Goal: Use online tool/utility: Utilize a website feature to perform a specific function

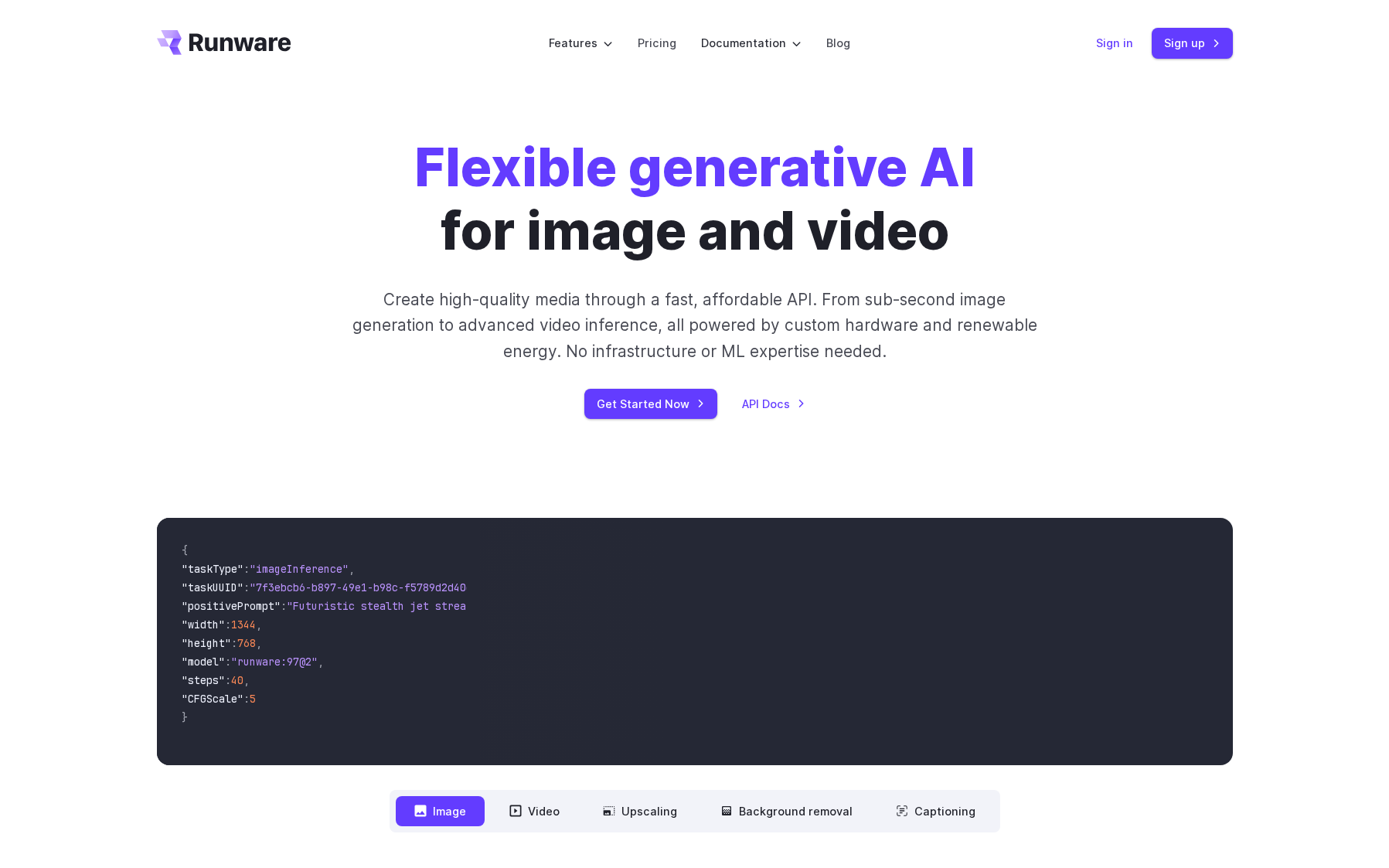
click at [1115, 41] on link "Sign in" at bounding box center [1114, 43] width 37 height 18
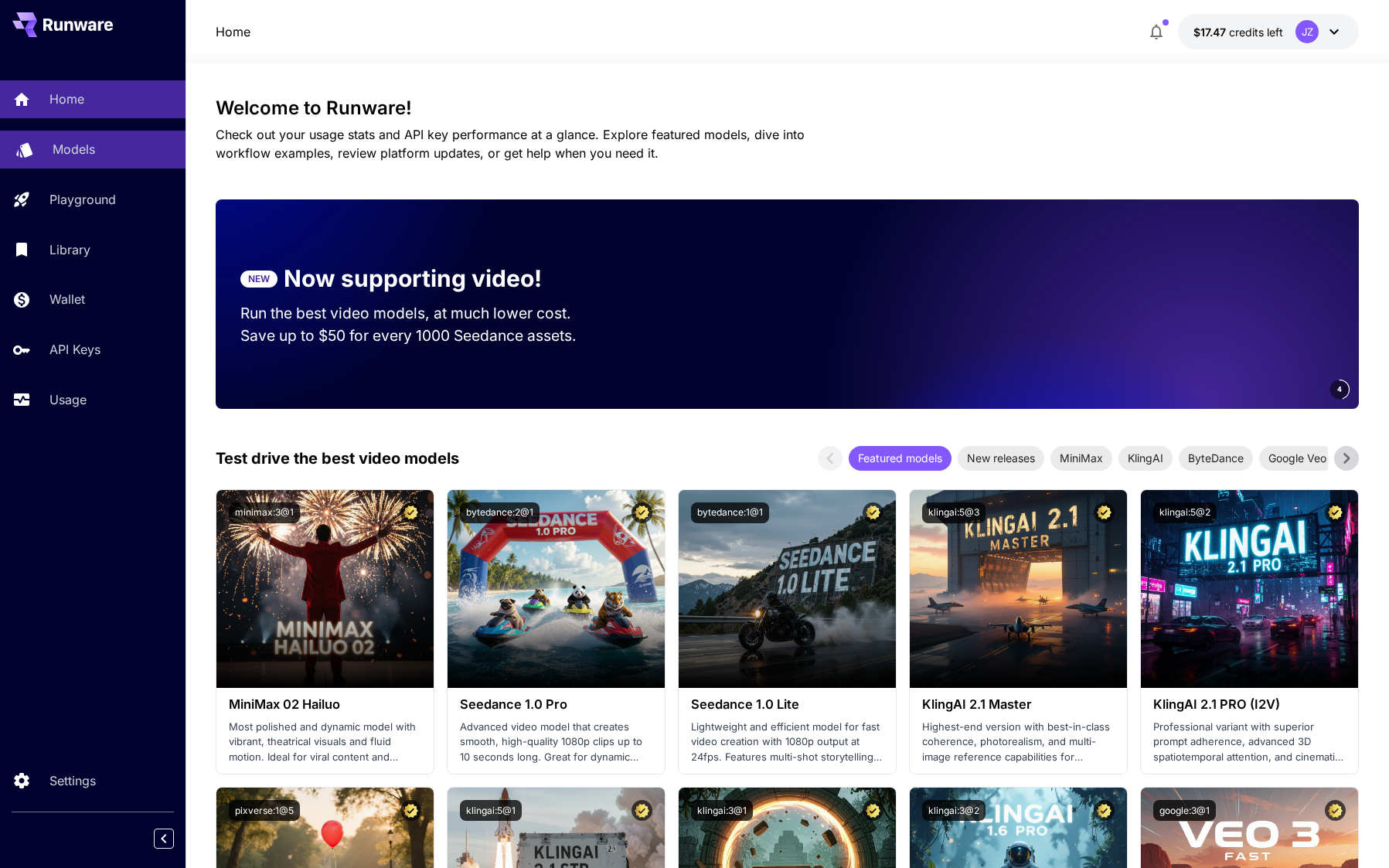
click at [66, 148] on p "Models" at bounding box center [74, 148] width 42 height 18
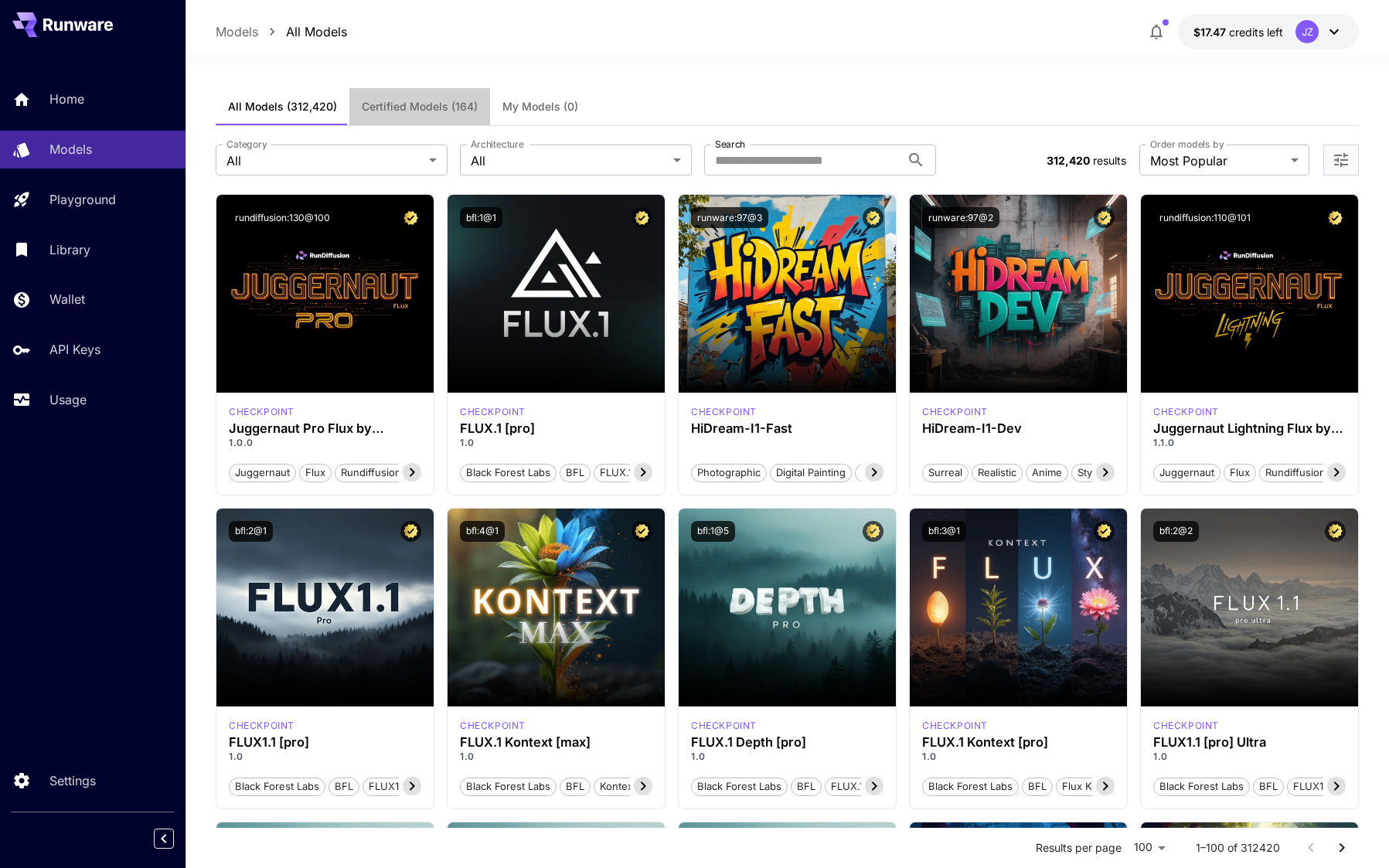
click at [462, 112] on span "Certified Models (164)" at bounding box center [420, 106] width 116 height 14
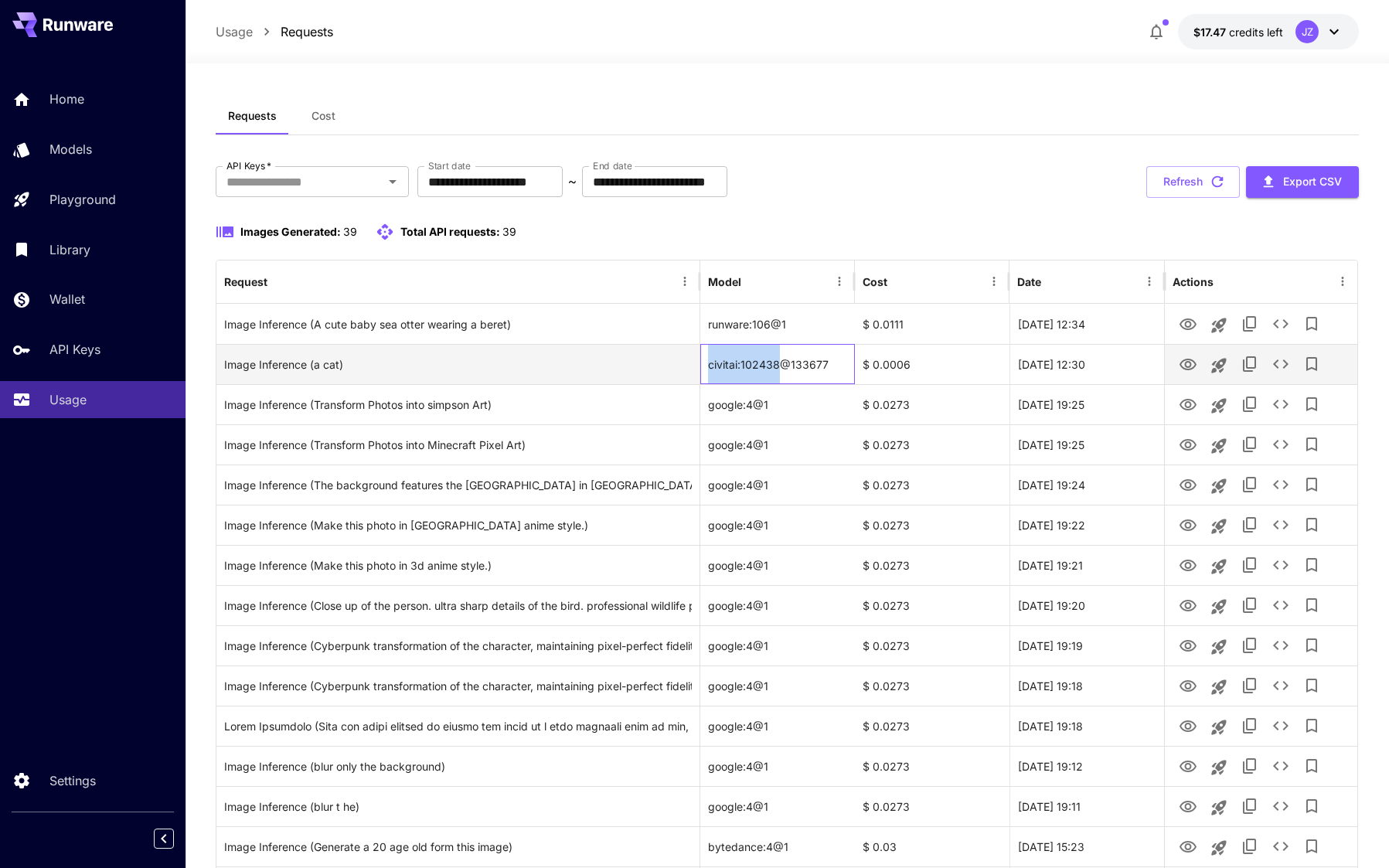
drag, startPoint x: 707, startPoint y: 363, endPoint x: 778, endPoint y: 363, distance: 71.0
click at [778, 363] on div "civitai:102438@133677" at bounding box center [778, 364] width 155 height 40
copy div "civitai:102438"
drag, startPoint x: 792, startPoint y: 362, endPoint x: 705, endPoint y: 359, distance: 87.1
click at [705, 359] on div "civitai:102438@133677" at bounding box center [778, 364] width 155 height 40
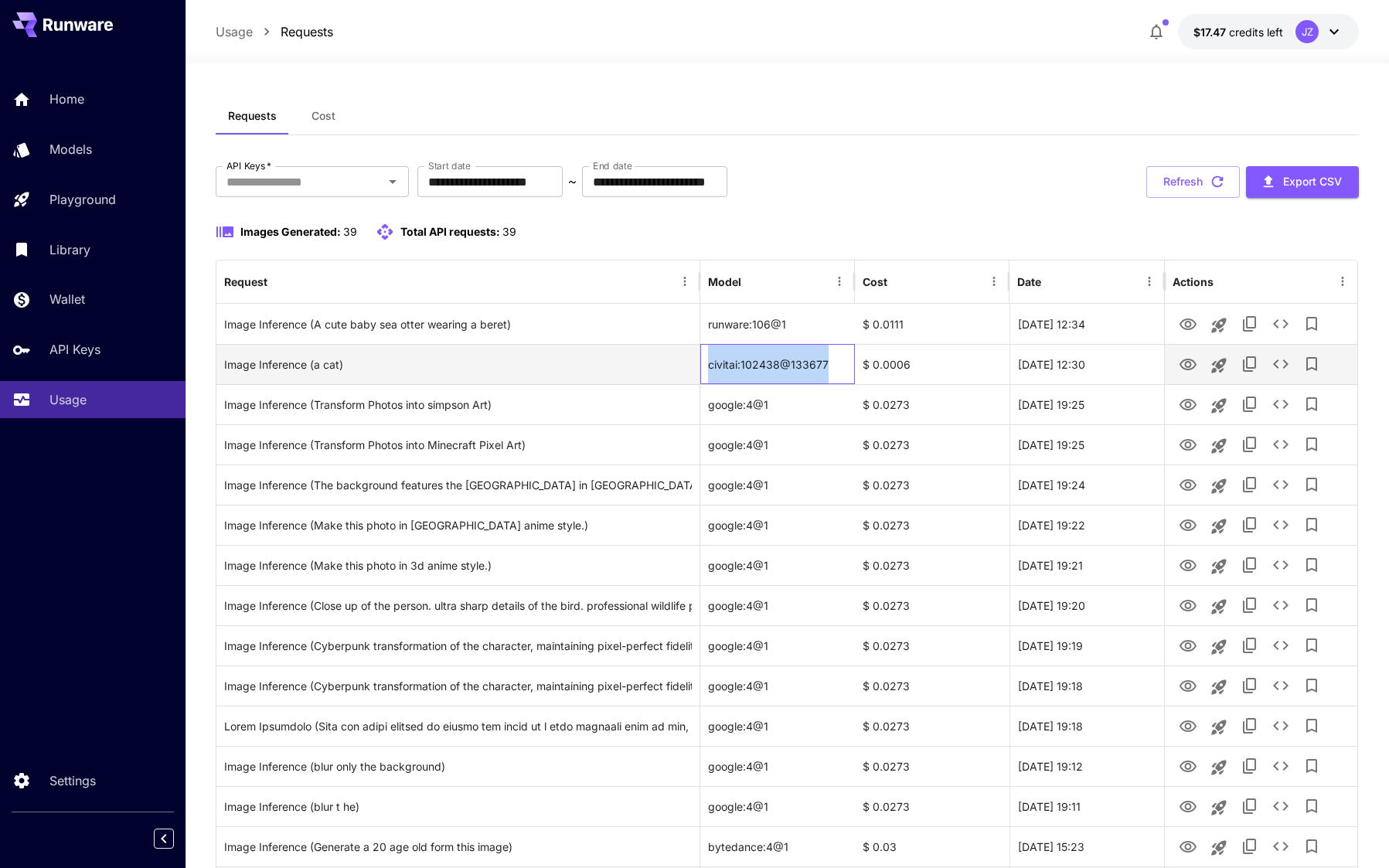
copy div "civitai:102438@133677"
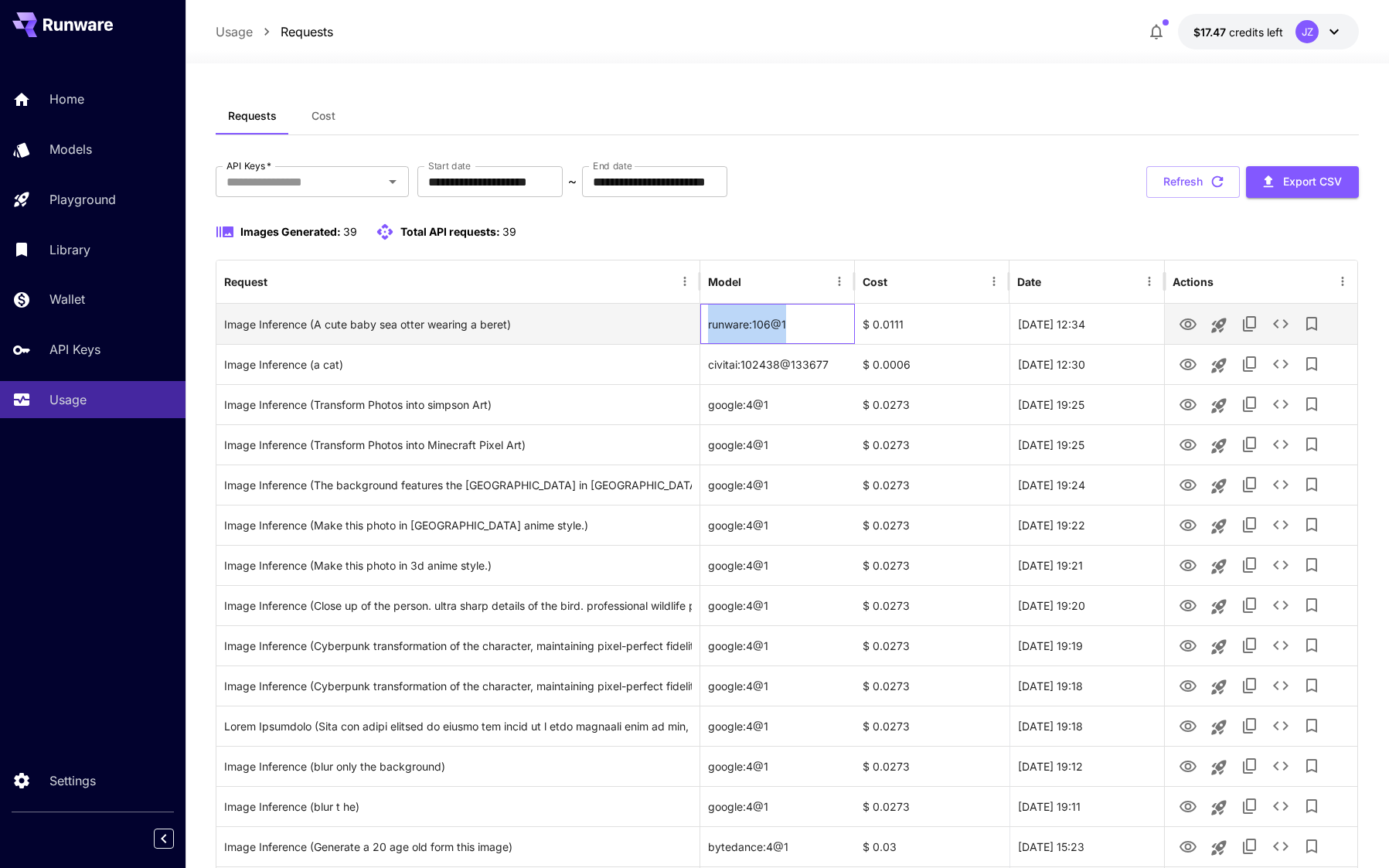
drag, startPoint x: 800, startPoint y: 322, endPoint x: 698, endPoint y: 324, distance: 102.0
click at [698, 324] on div "Image Inference (A cute baby sea otter wearing a beret) runware:106@1 $ 0.0111 …" at bounding box center [786, 324] width 1140 height 40
copy div "runware:106@1"
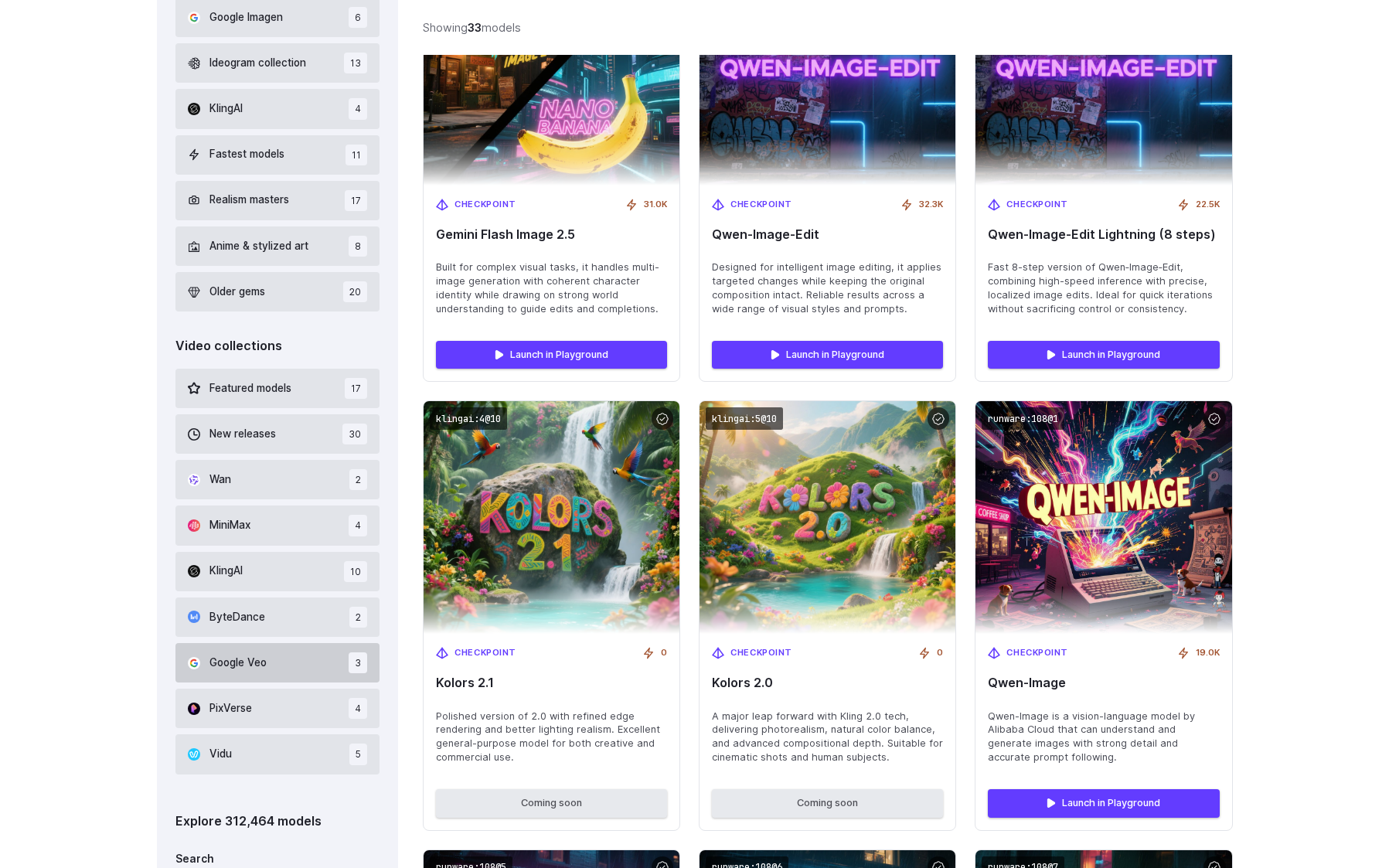
scroll to position [494, 0]
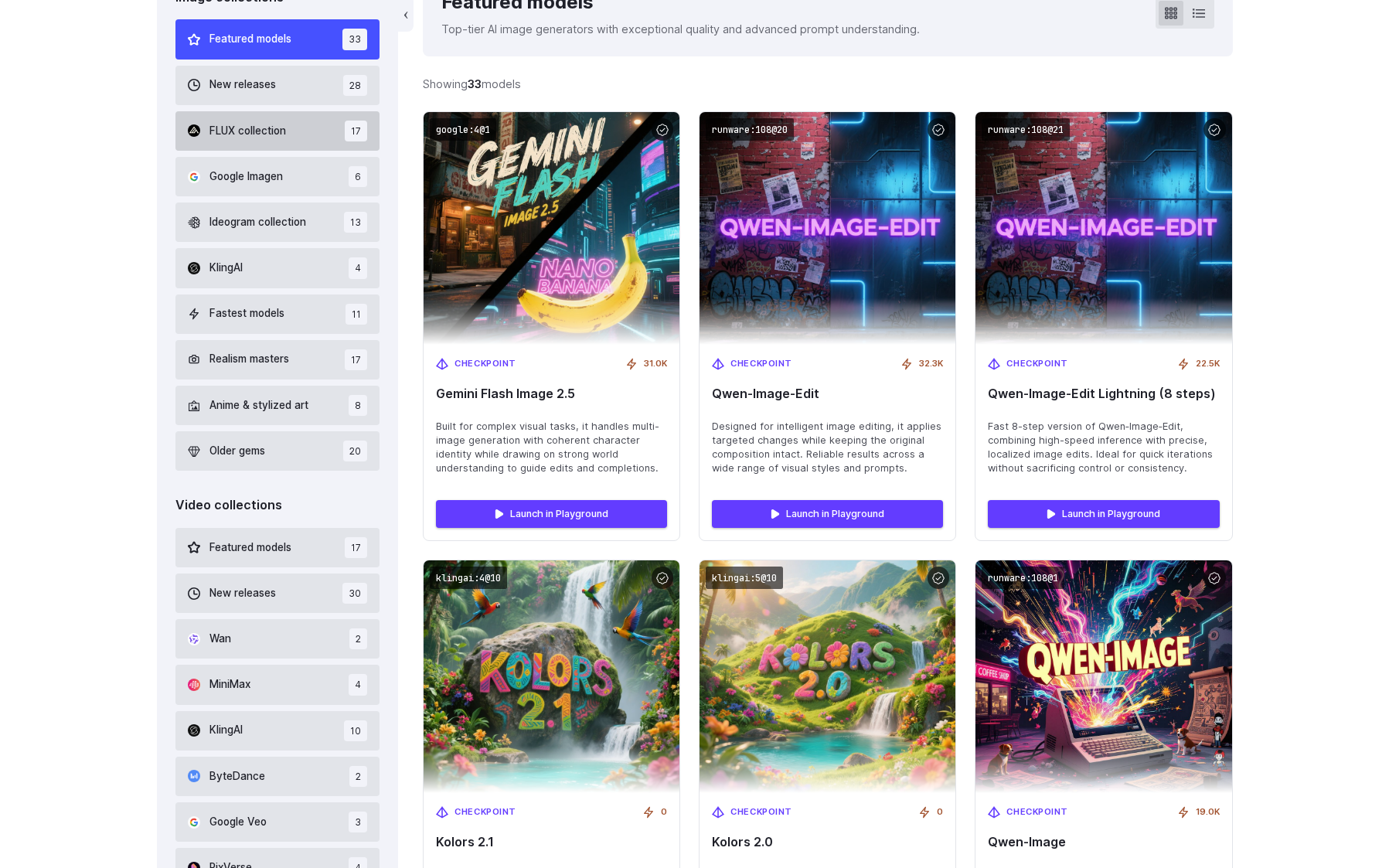
click at [256, 132] on span "FLUX collection" at bounding box center [247, 131] width 76 height 17
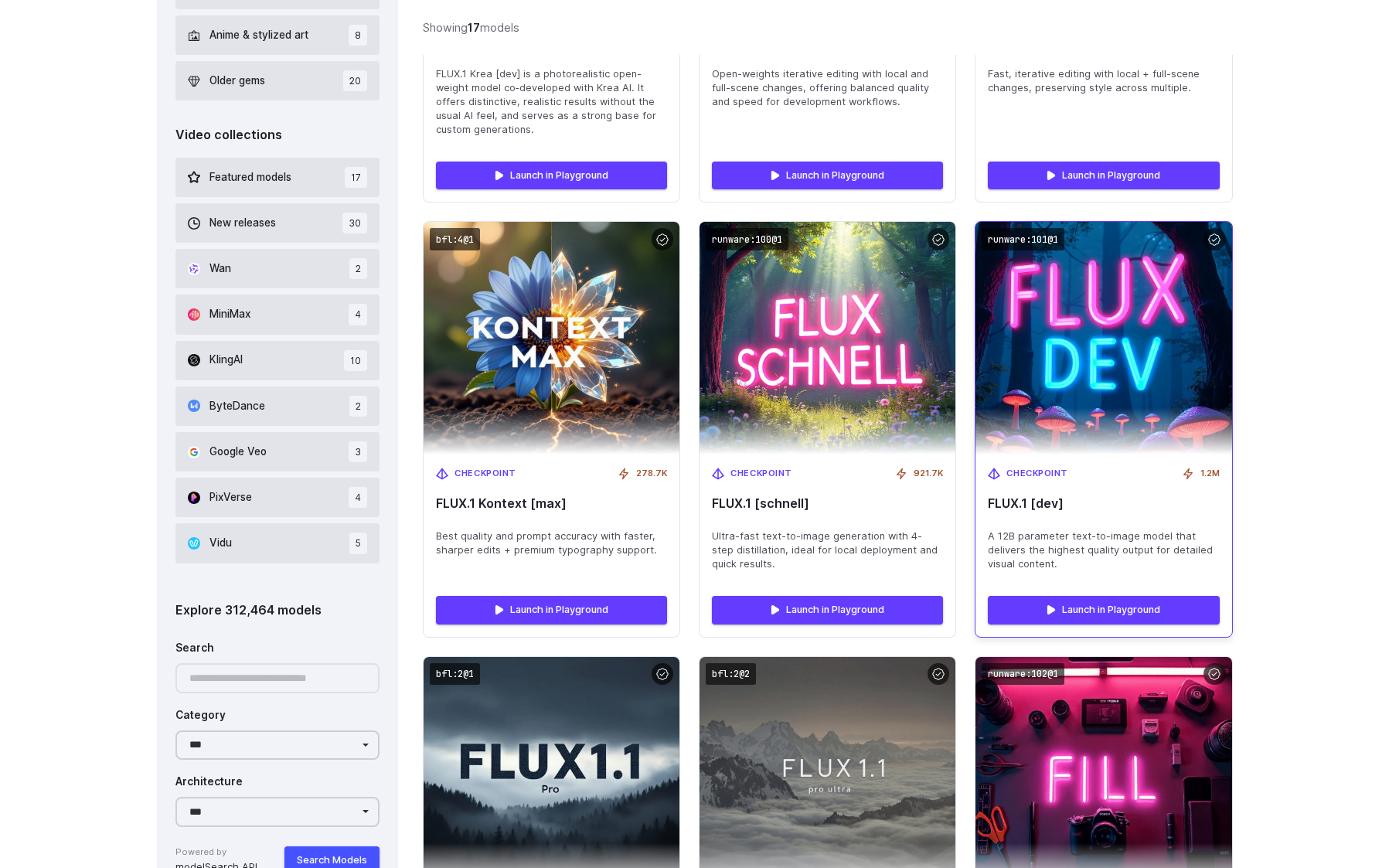
scroll to position [809, 0]
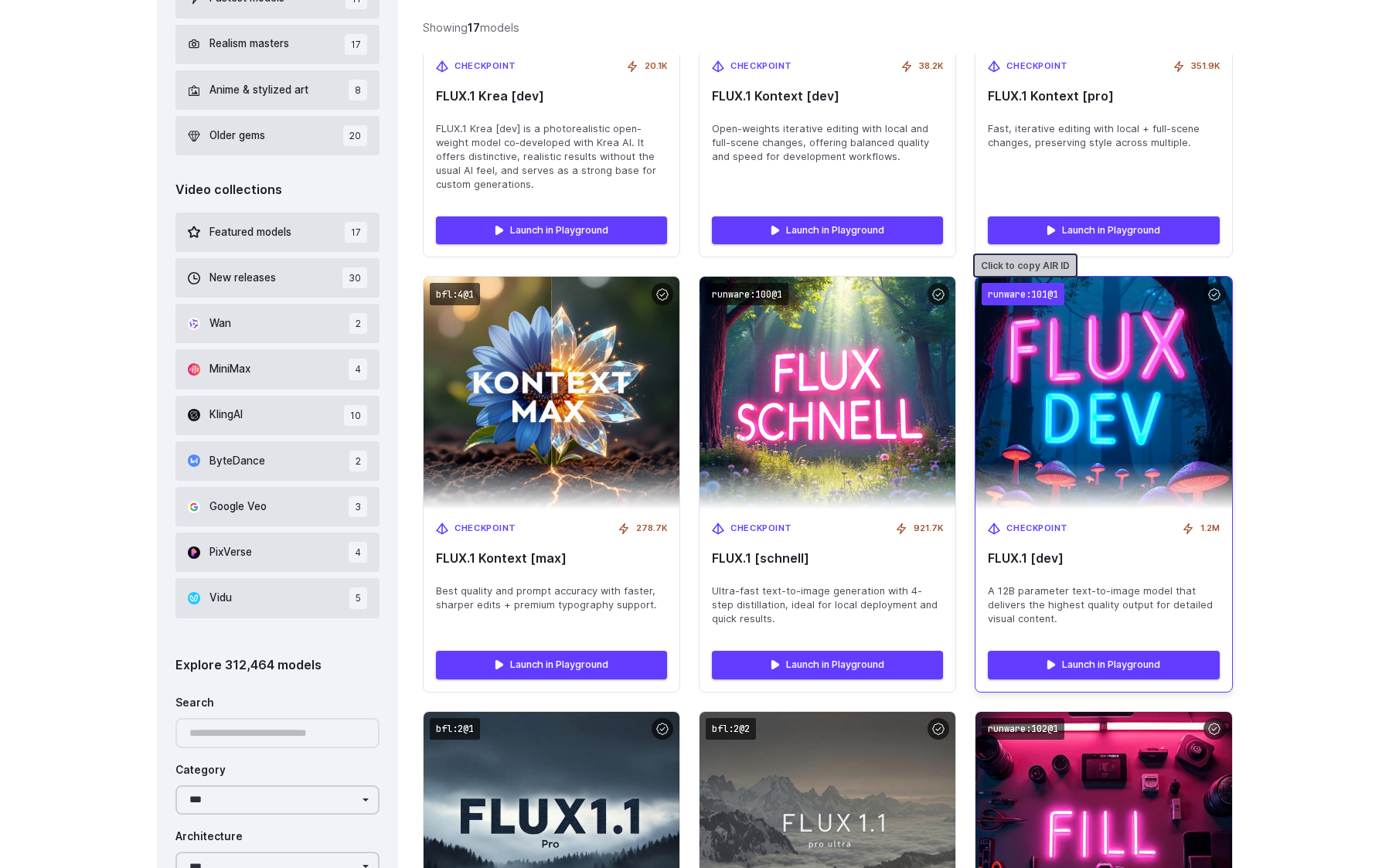
click at [1043, 293] on code "runware:101@1" at bounding box center [1023, 294] width 83 height 23
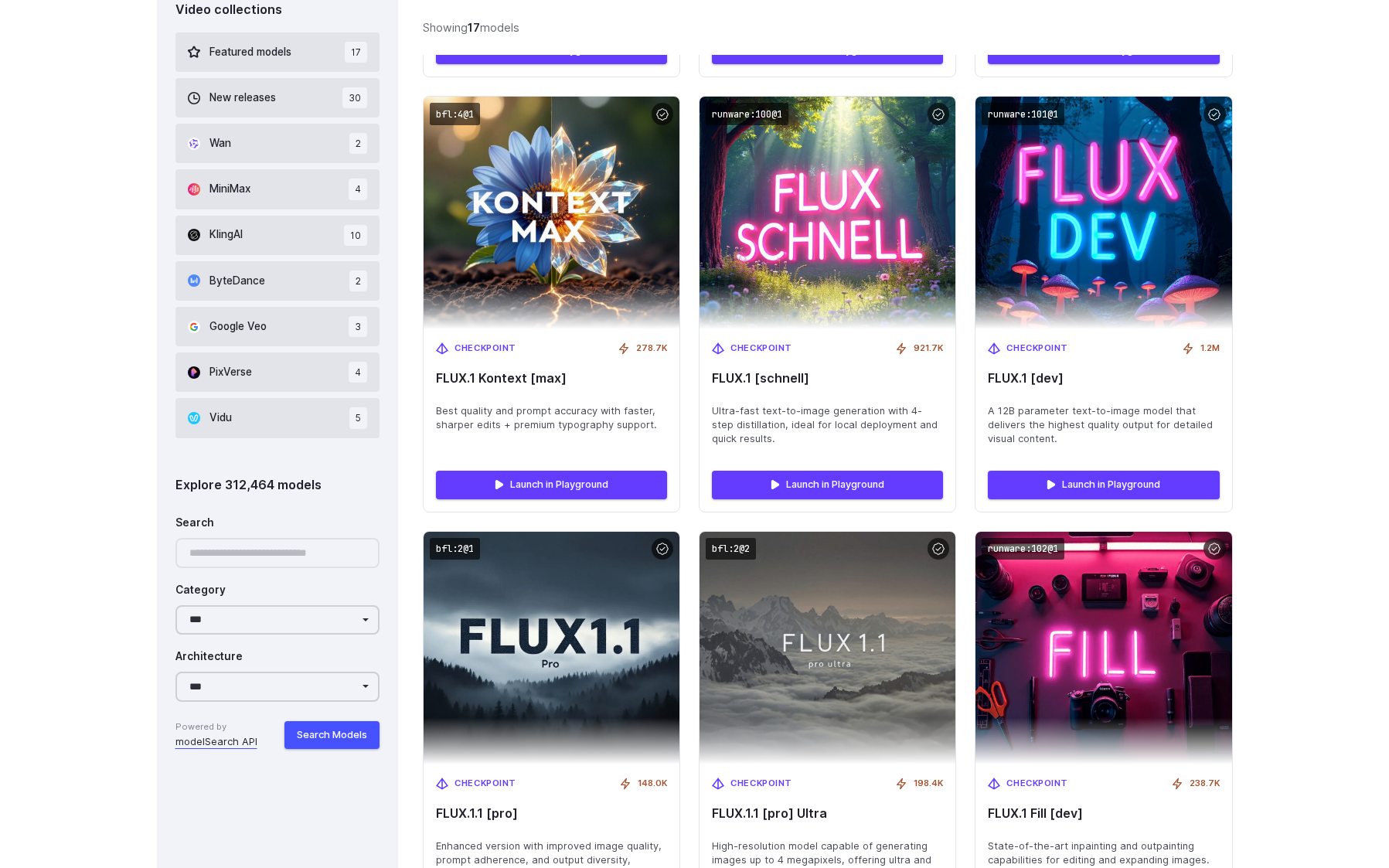
scroll to position [987, 0]
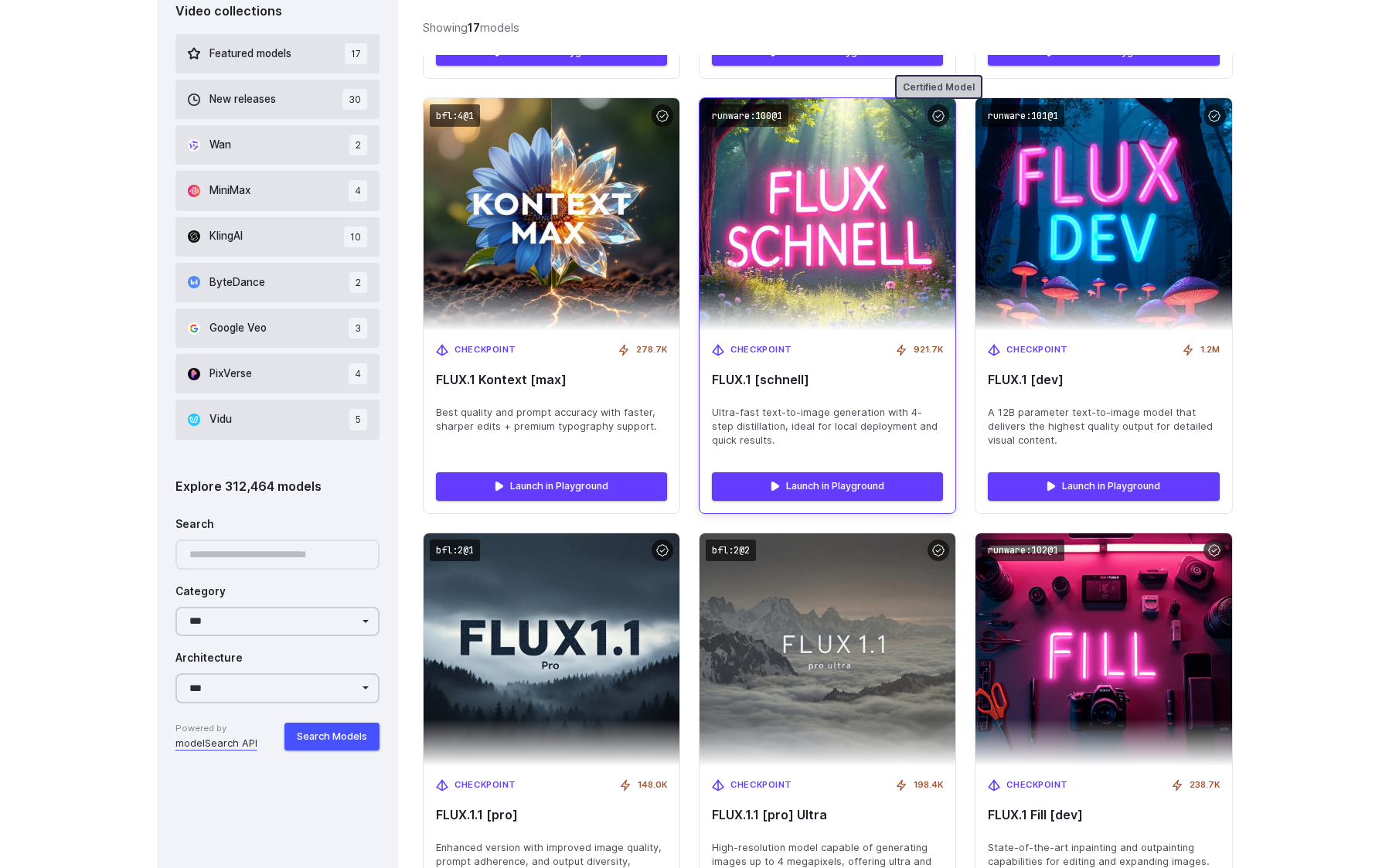
click at [941, 118] on div at bounding box center [939, 116] width 23 height 23
click at [766, 117] on code "runware:100@1" at bounding box center [747, 116] width 83 height 23
click at [725, 119] on code "runware:100@1" at bounding box center [747, 116] width 83 height 23
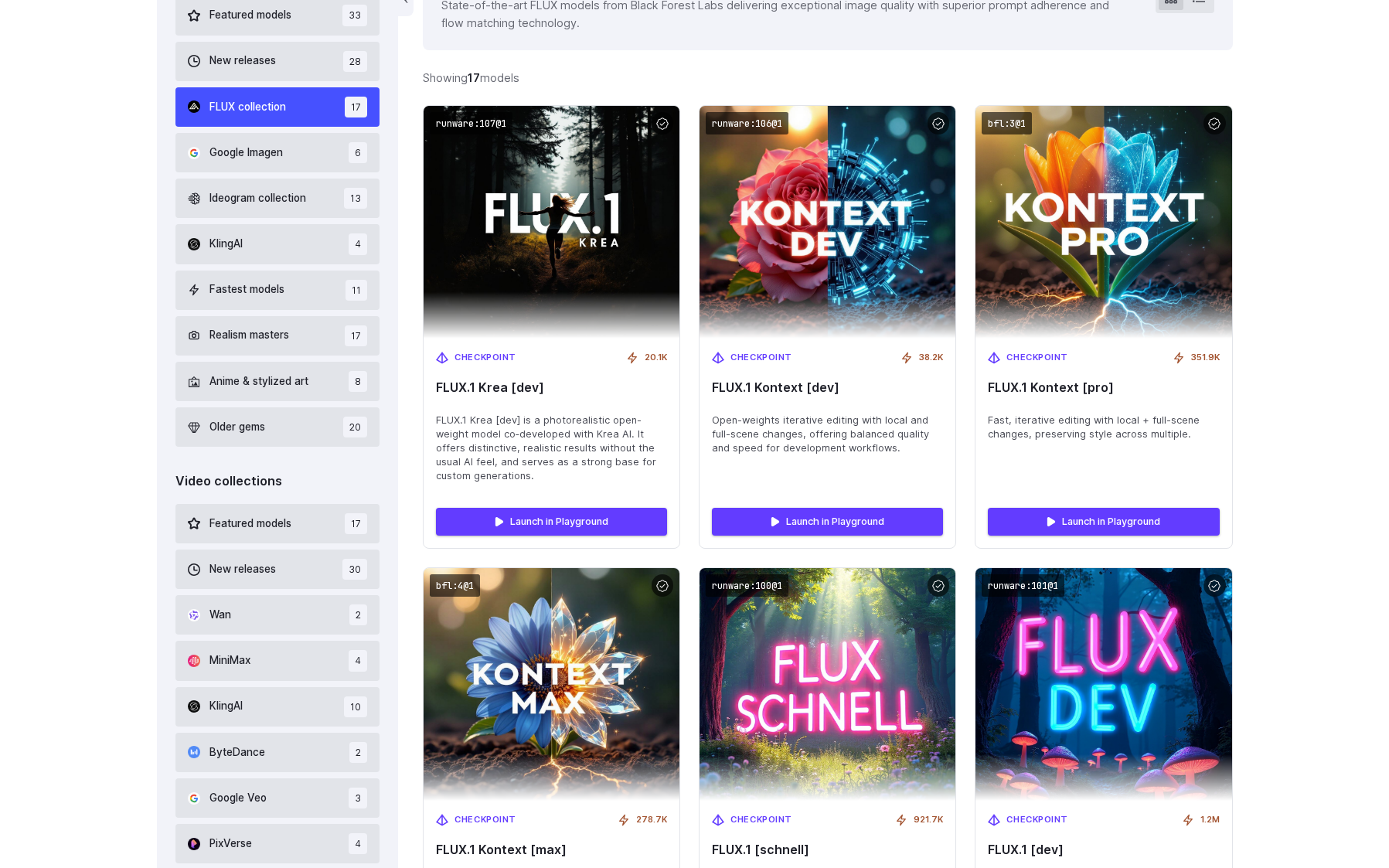
scroll to position [516, 0]
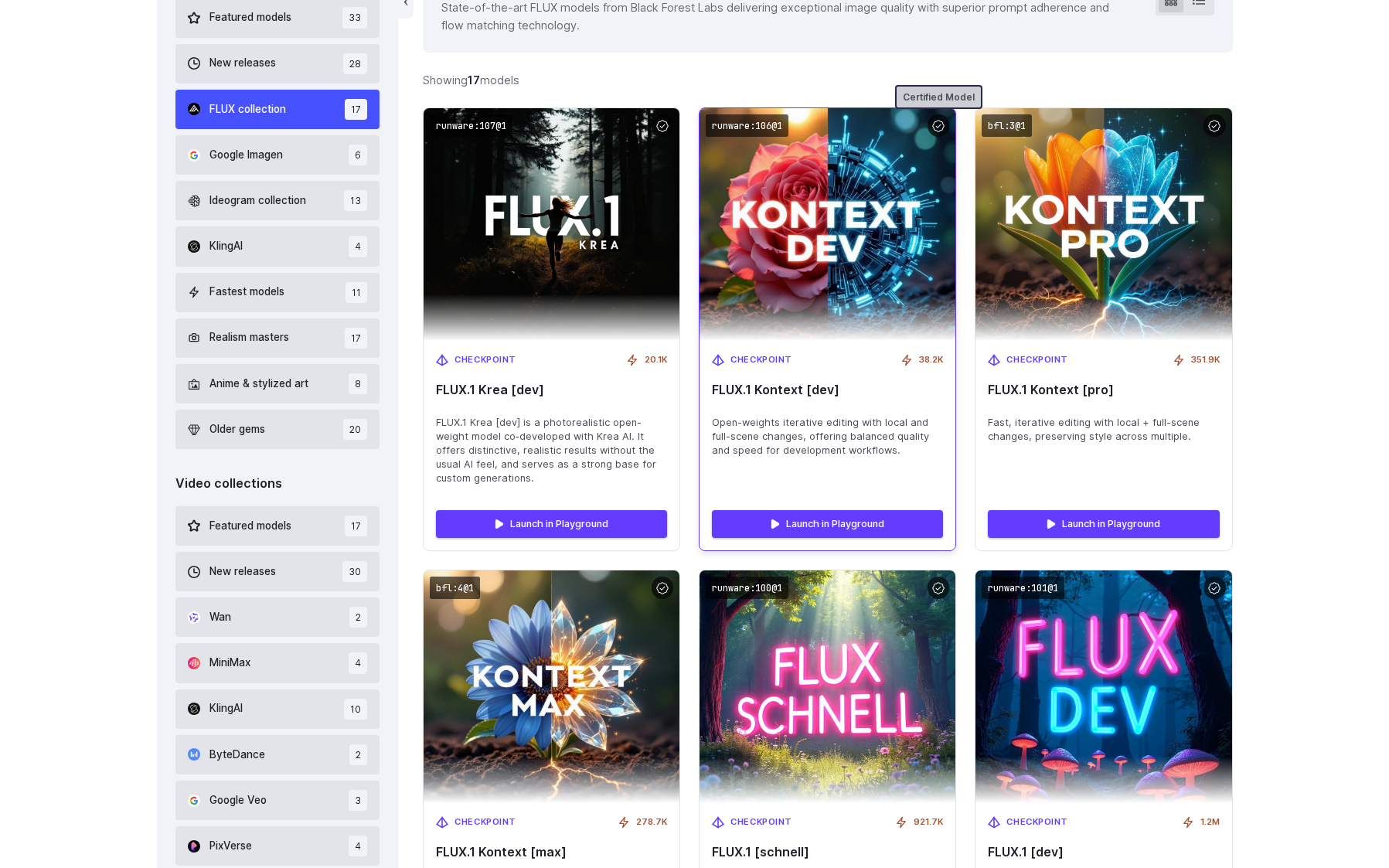
click at [940, 130] on div at bounding box center [939, 126] width 23 height 23
click at [742, 125] on code "runware:106@1" at bounding box center [747, 126] width 83 height 23
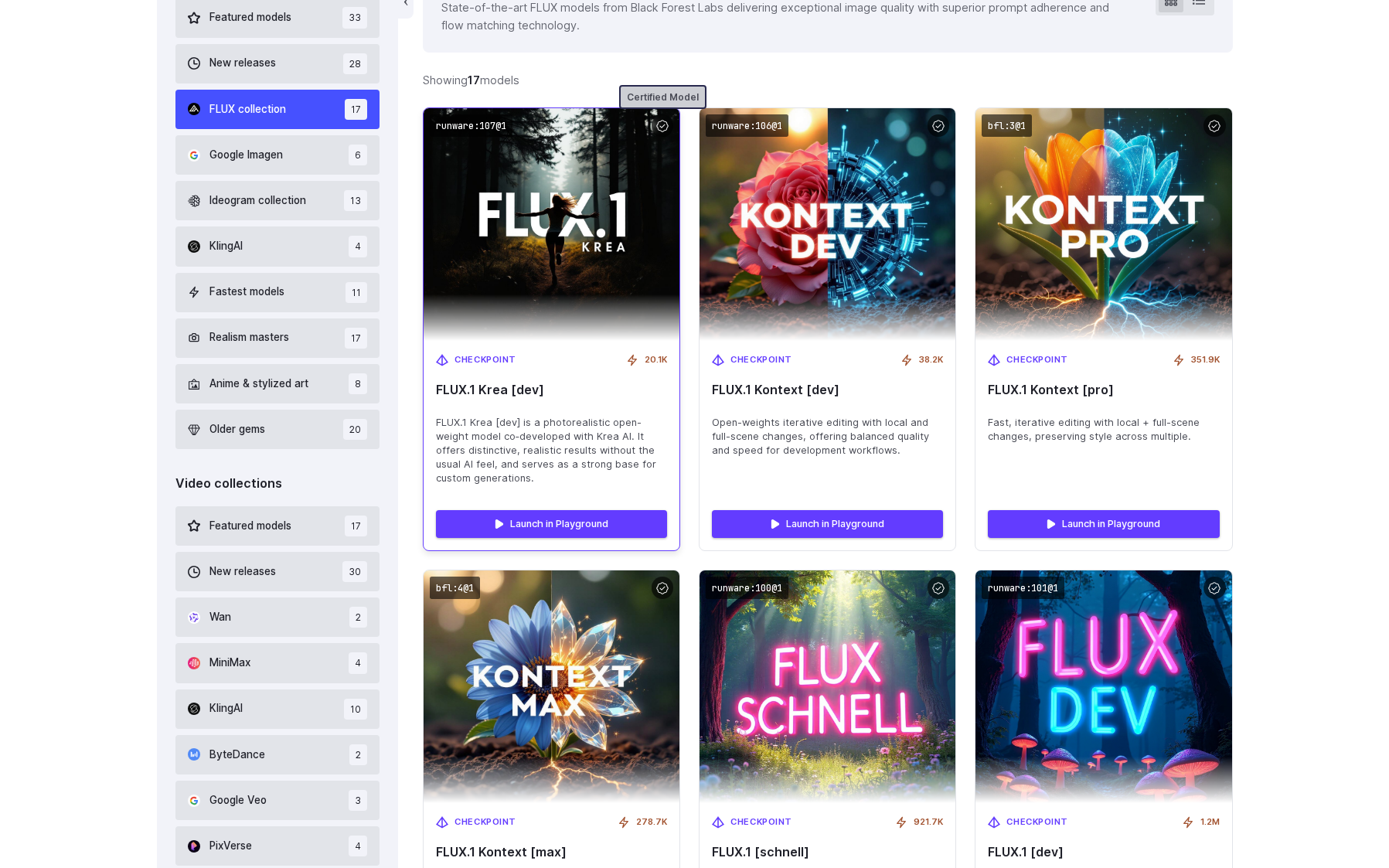
click at [662, 130] on div at bounding box center [663, 126] width 23 height 23
click at [503, 128] on code "runware:107@1" at bounding box center [471, 126] width 83 height 23
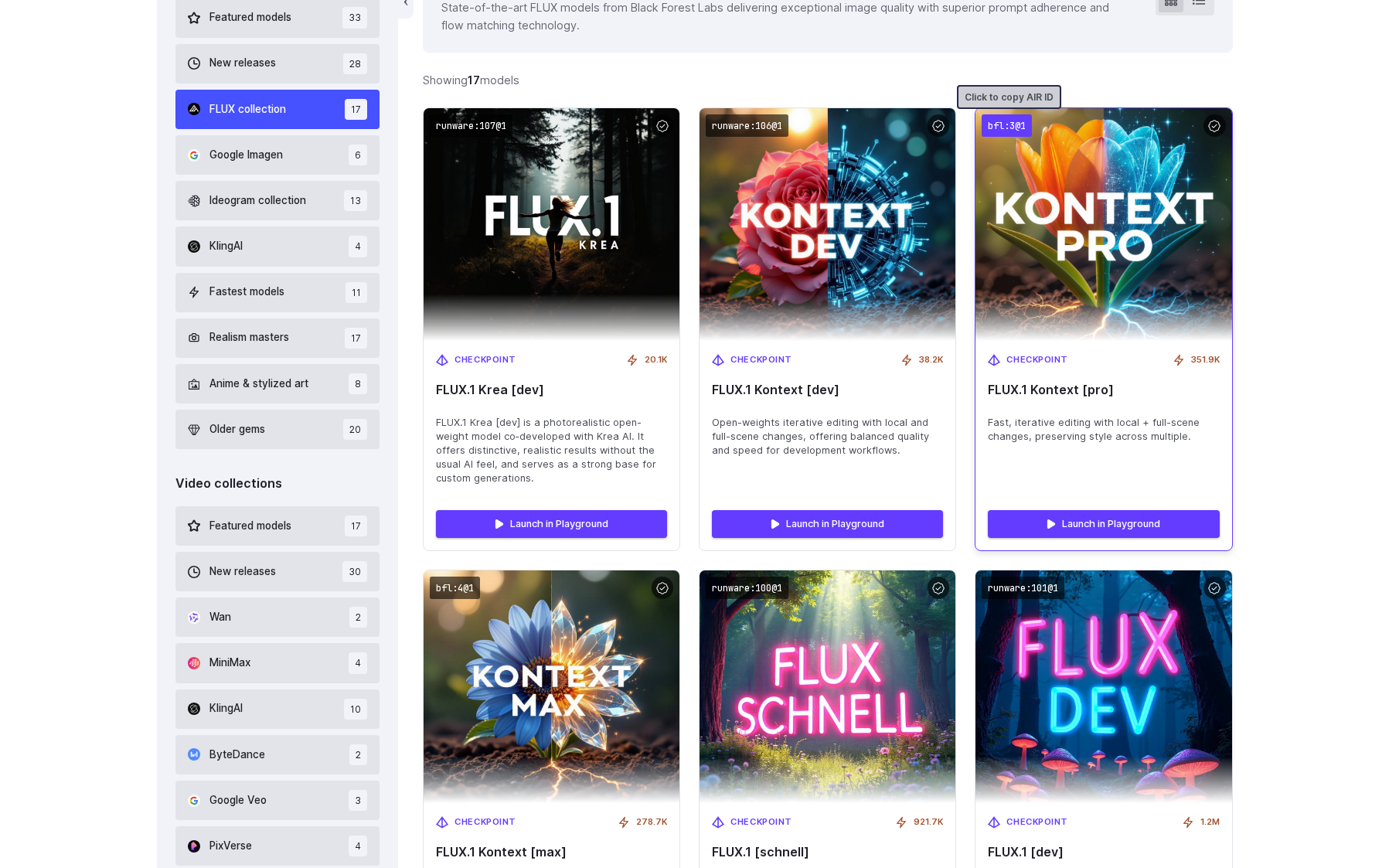
click at [1000, 128] on code "bfl:3@1" at bounding box center [1006, 126] width 50 height 23
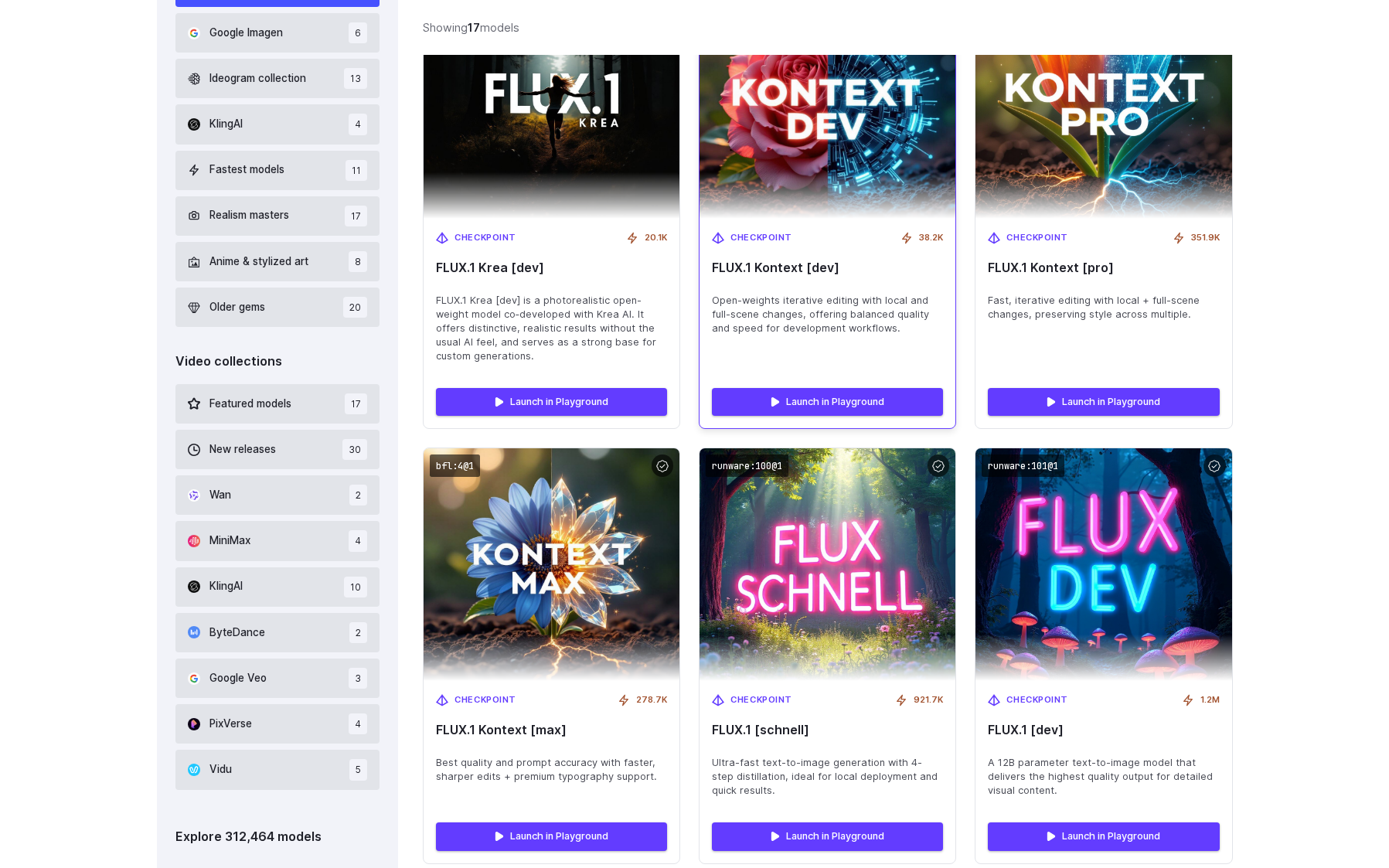
scroll to position [670, 0]
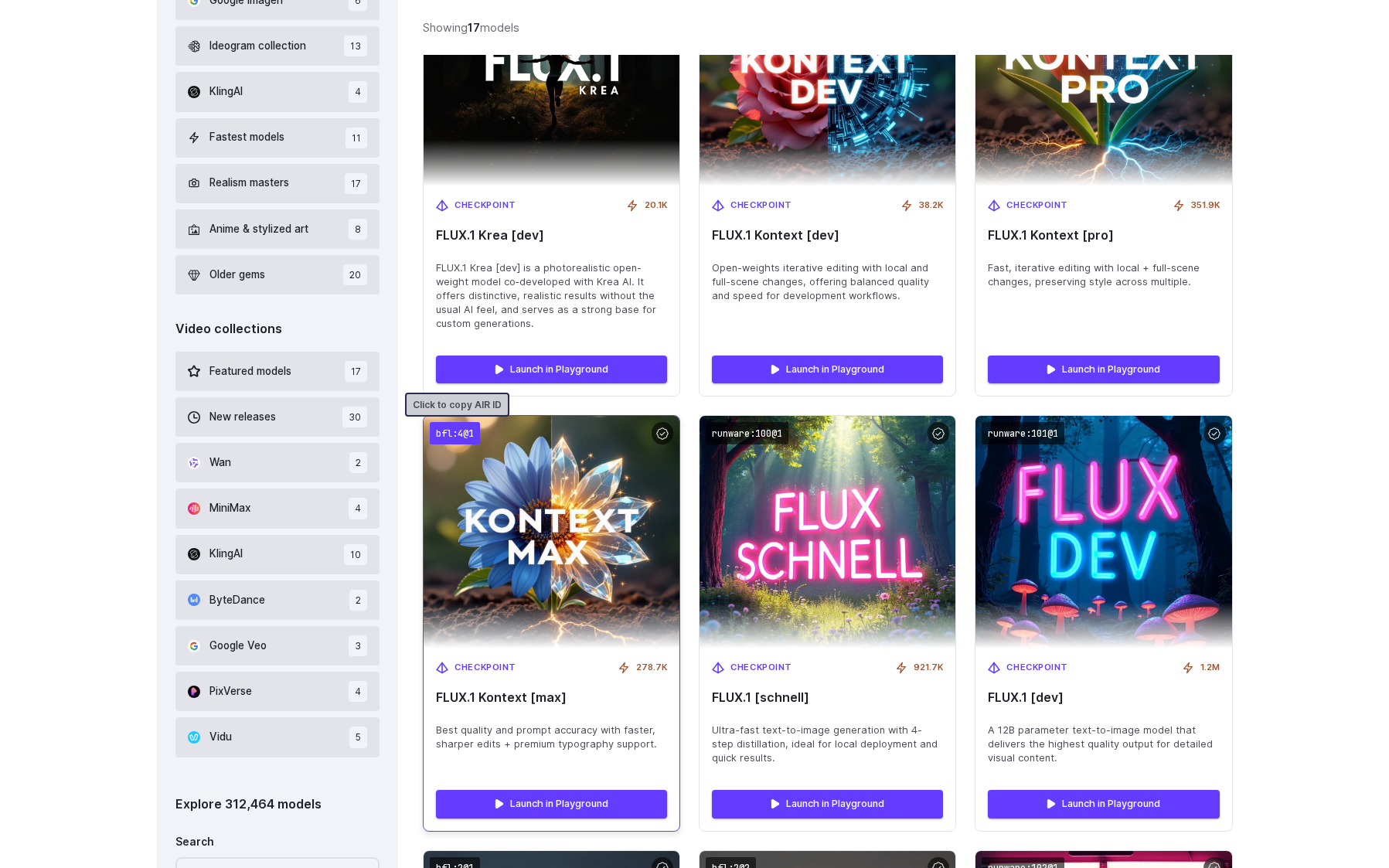
click at [448, 433] on code "bfl:4@1" at bounding box center [454, 433] width 50 height 23
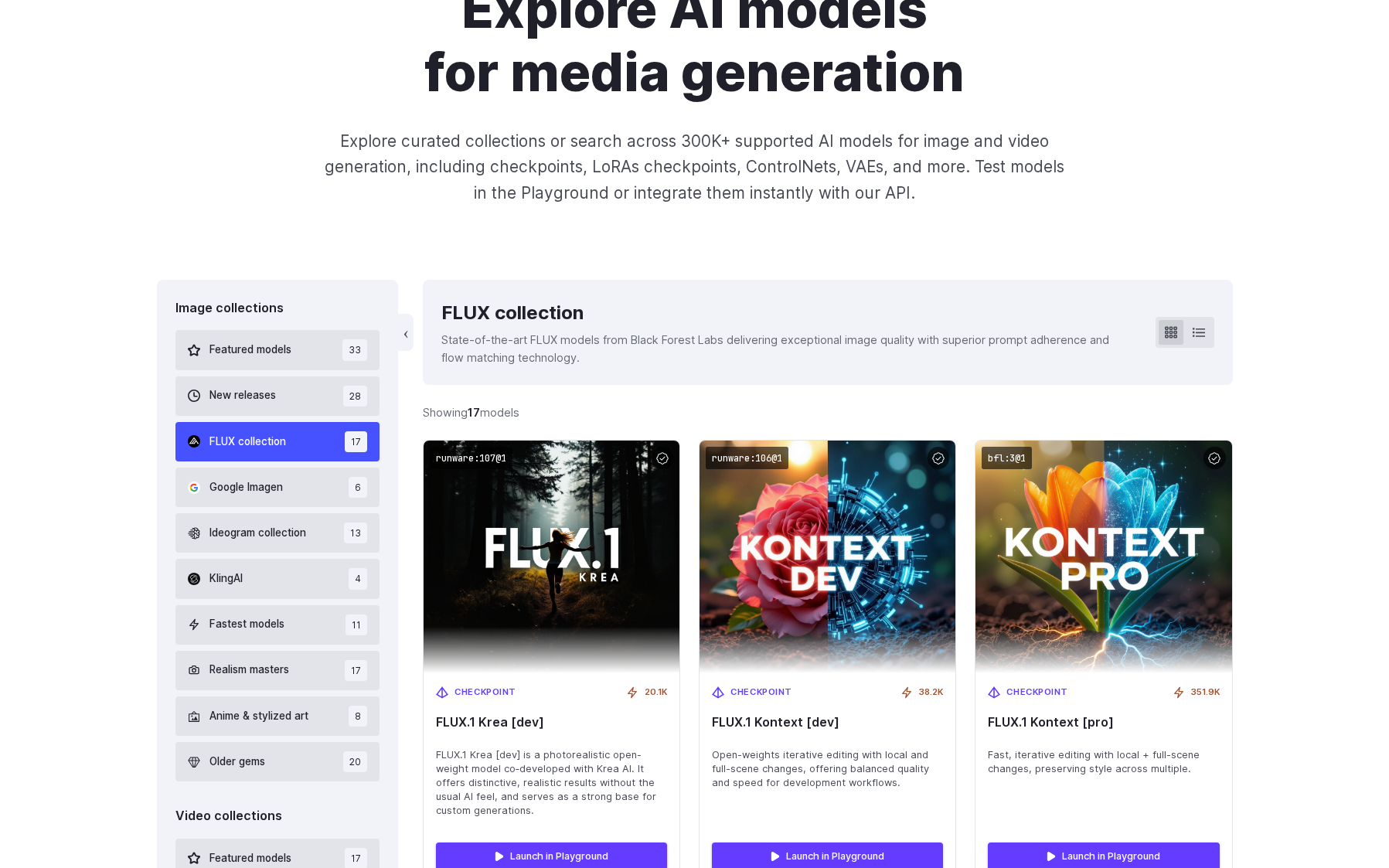
scroll to position [215, 0]
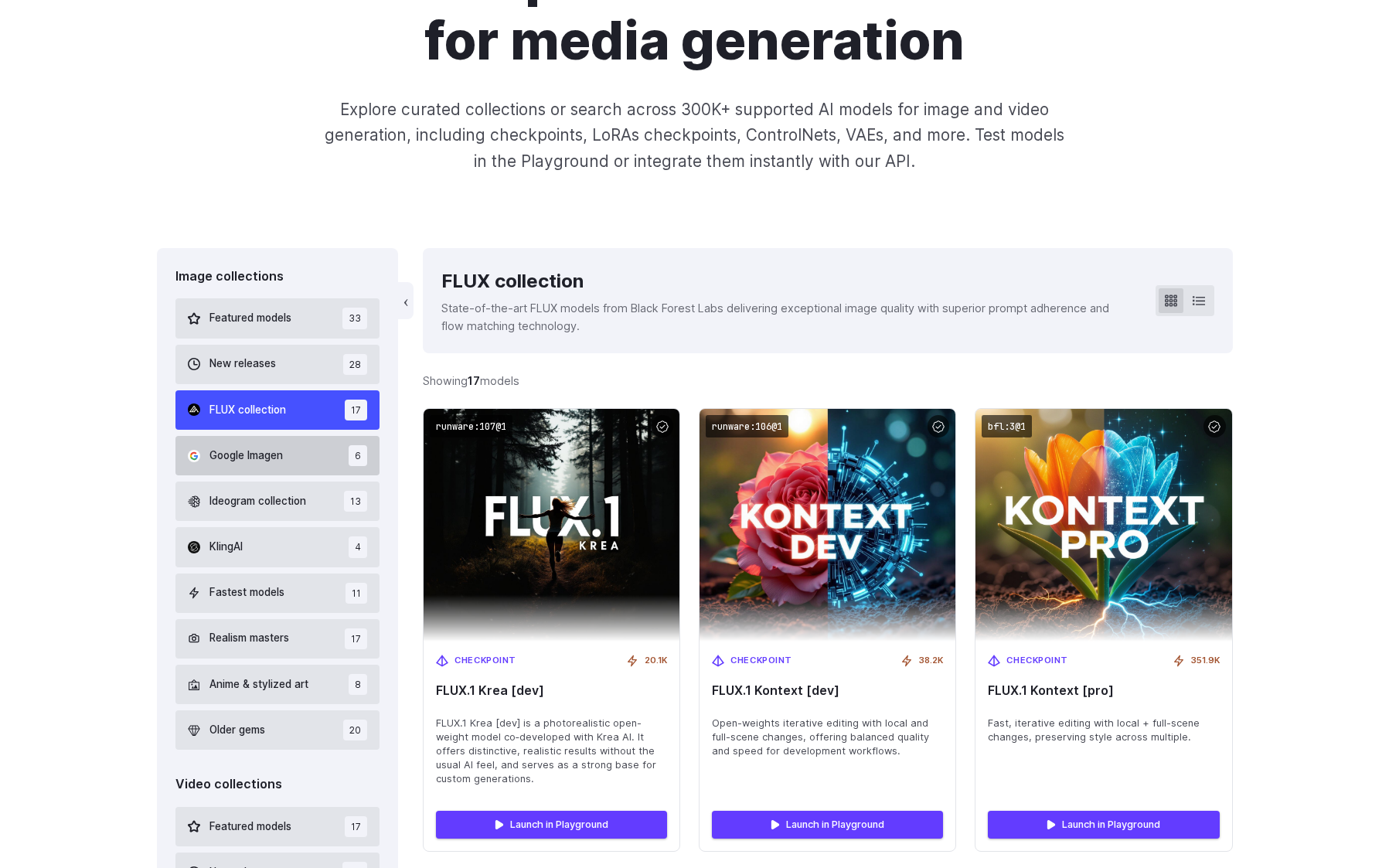
click at [279, 454] on span "Google Imagen" at bounding box center [246, 455] width 74 height 17
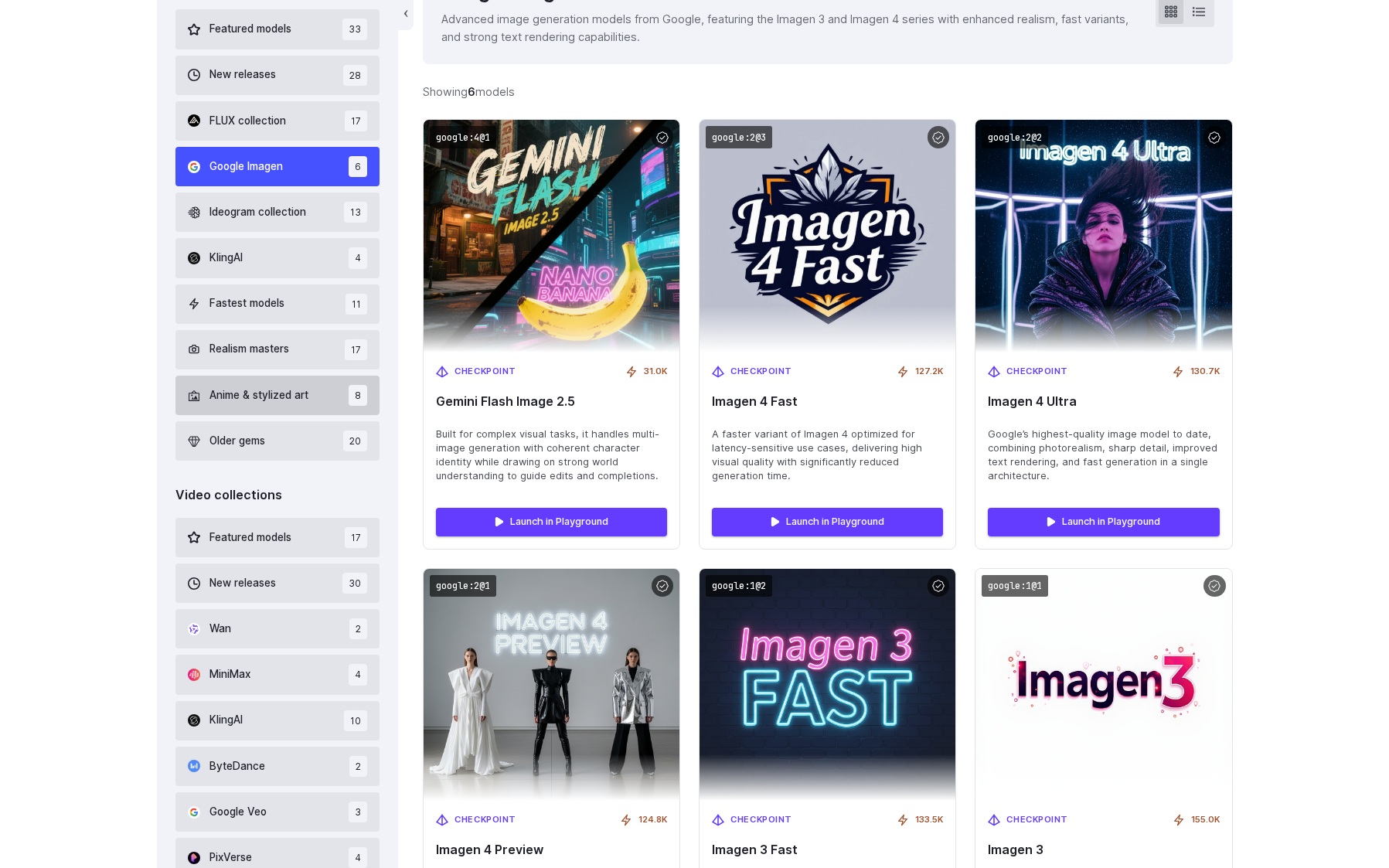
scroll to position [434, 0]
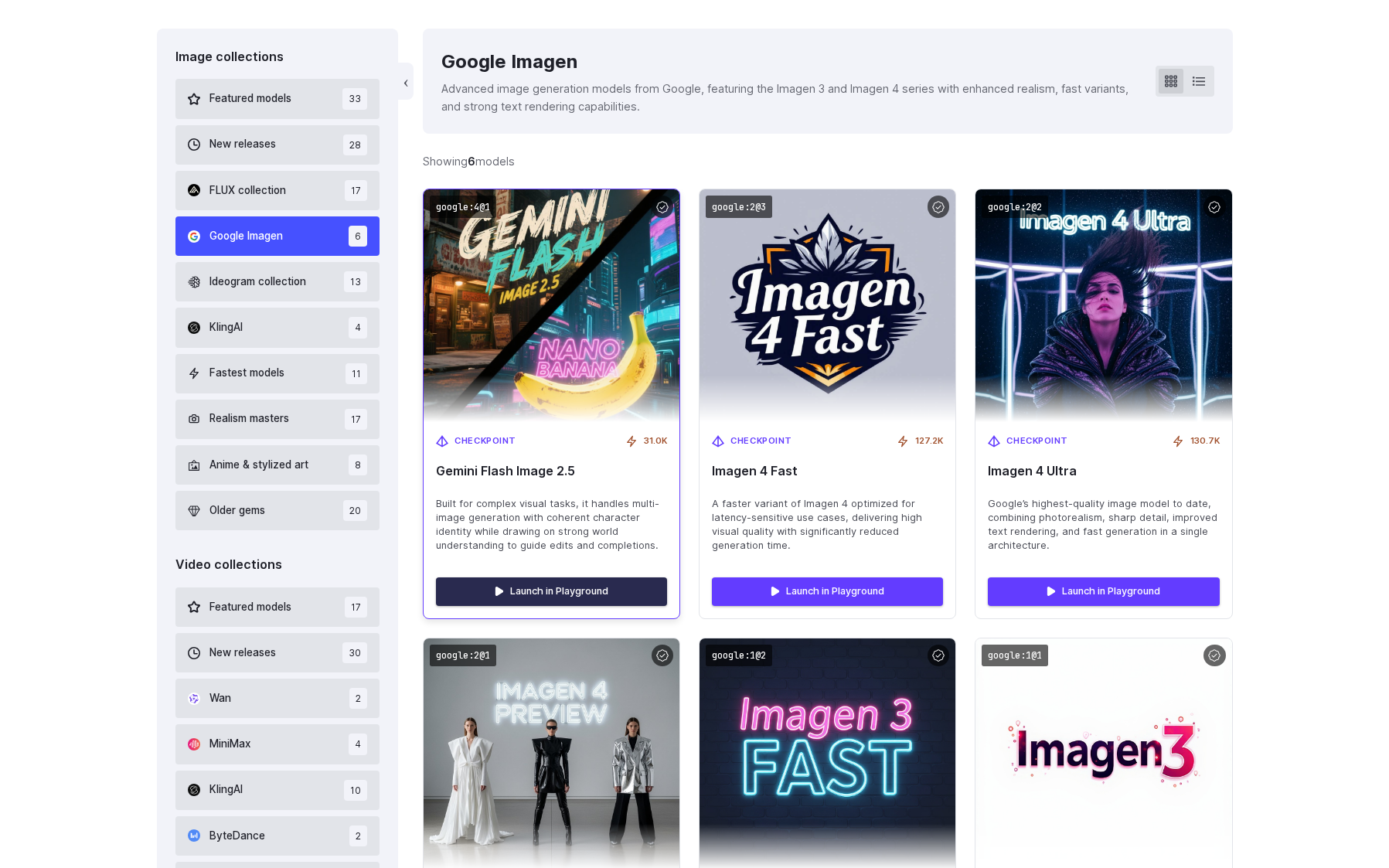
click at [587, 591] on link "Launch in Playground" at bounding box center [551, 591] width 231 height 28
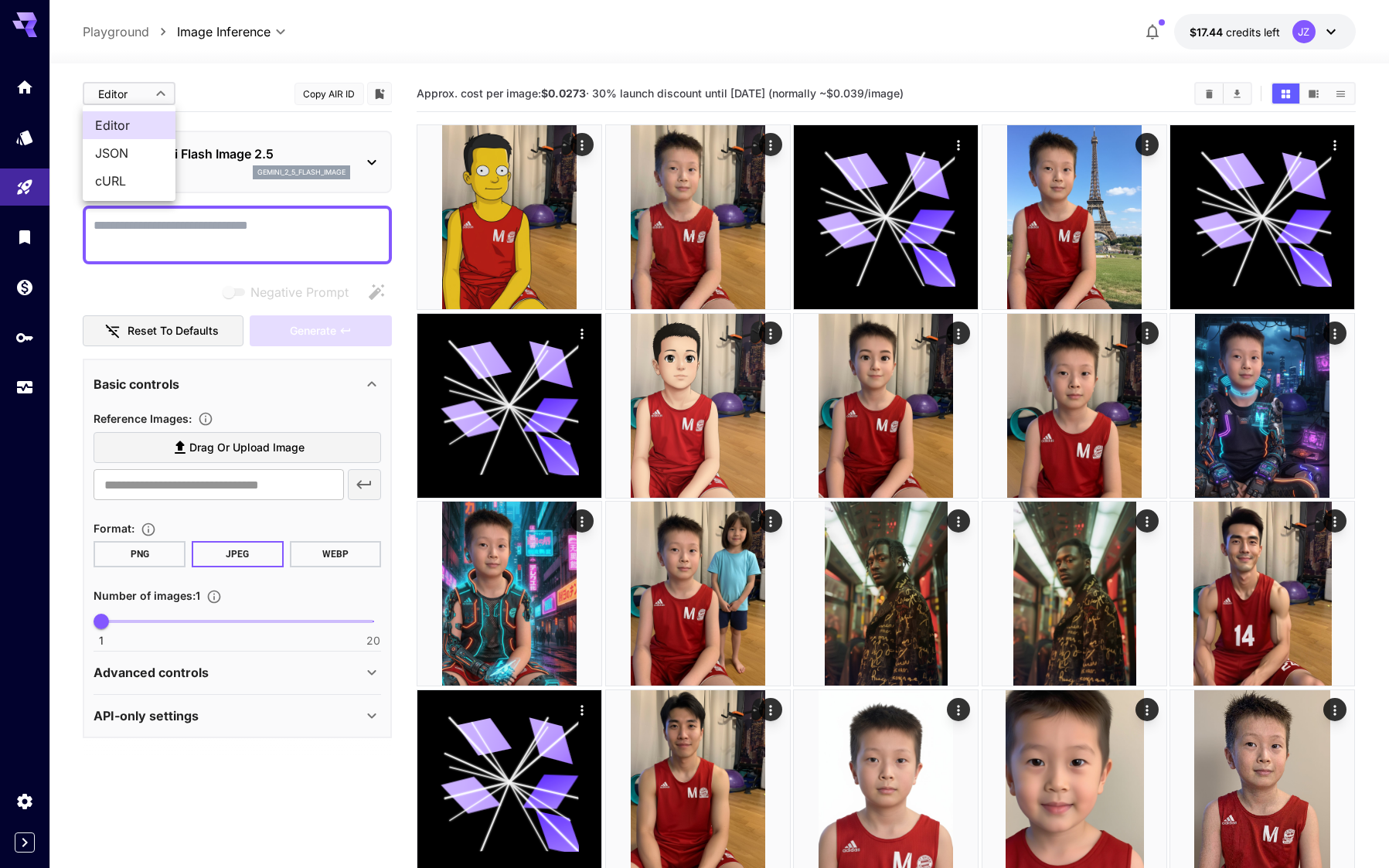
click at [147, 151] on span "JSON" at bounding box center [128, 153] width 68 height 18
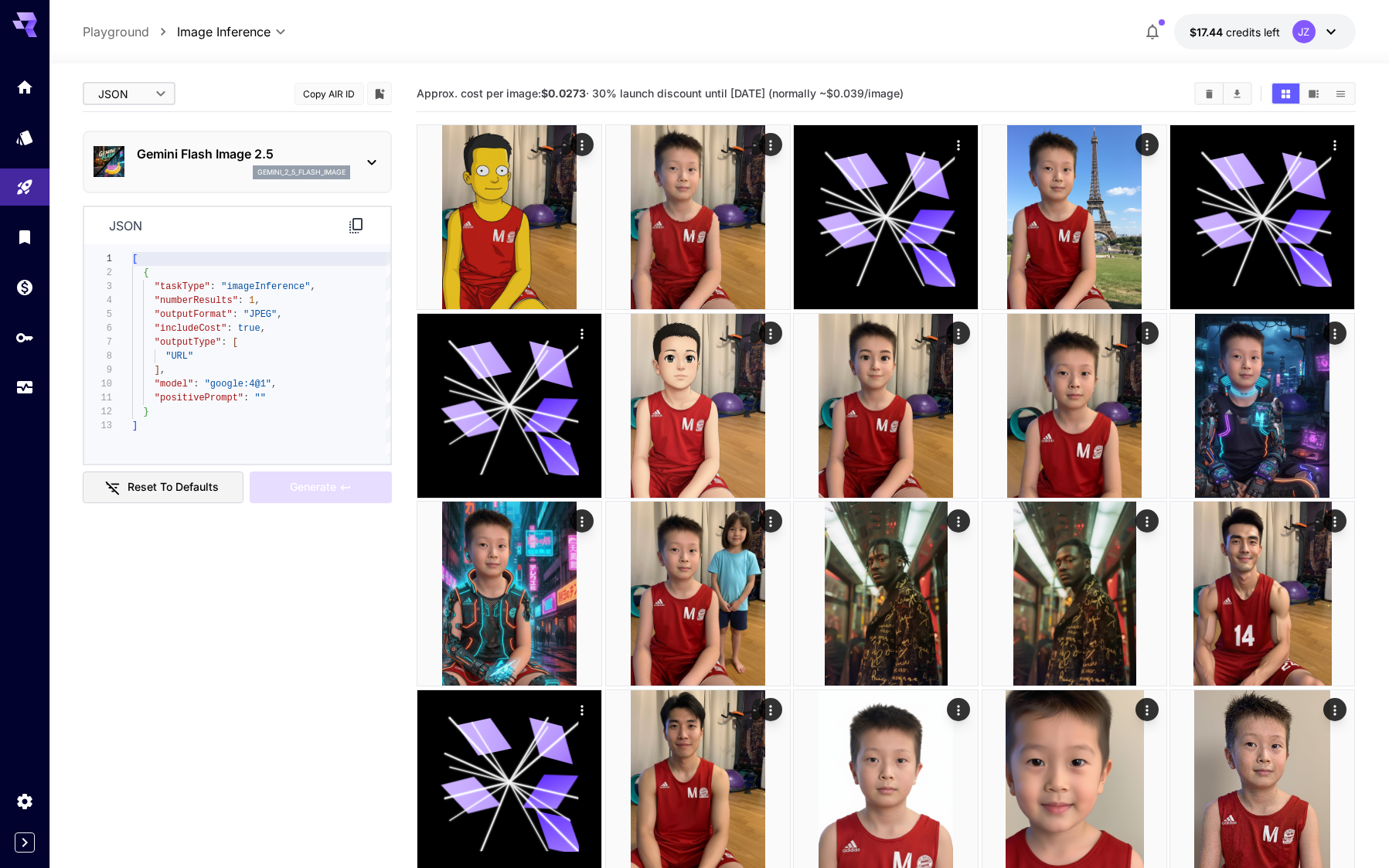
click at [132, 121] on span "Editor" at bounding box center [128, 125] width 68 height 18
type input "****"
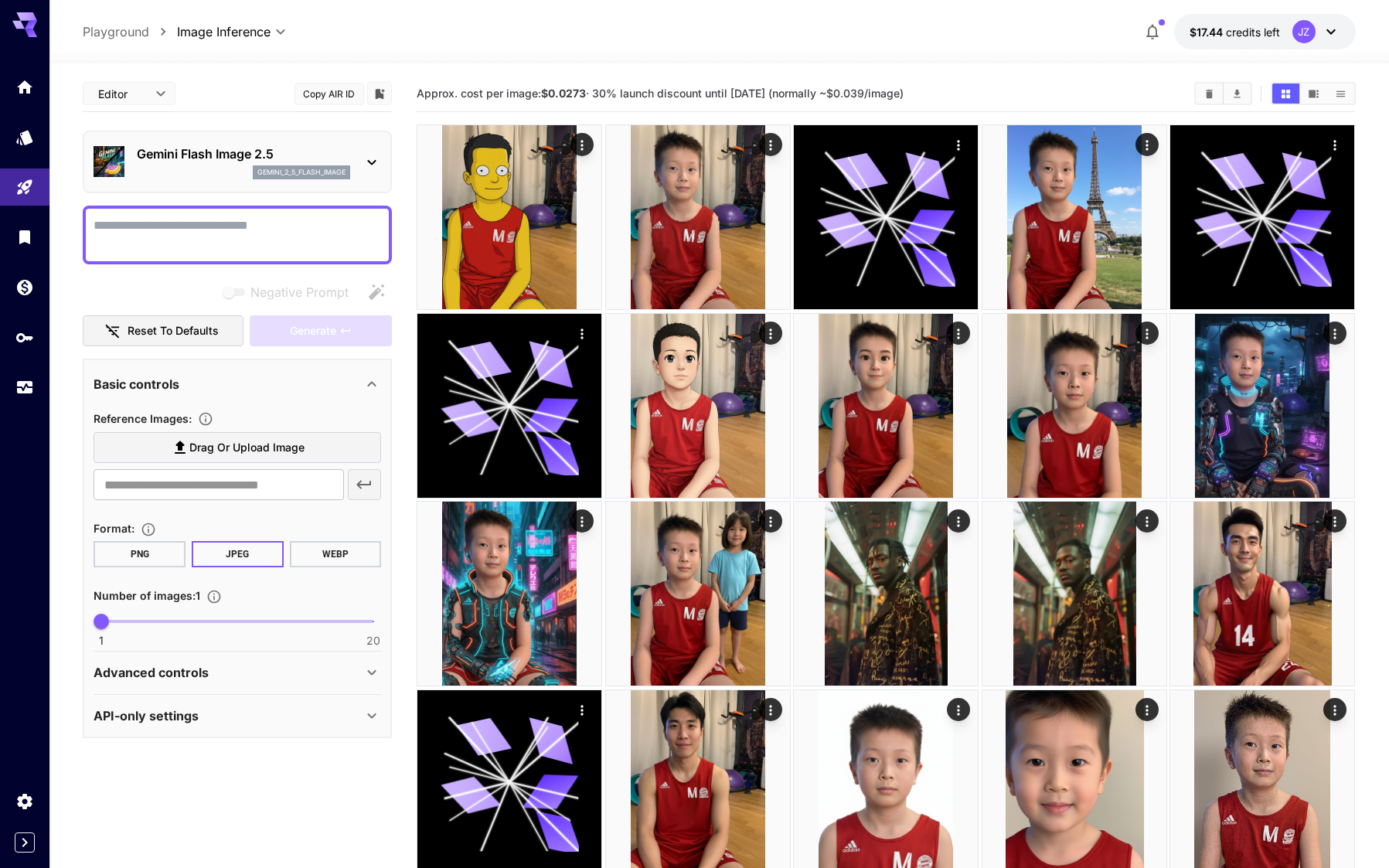
paste textarea "**********"
type textarea "**********"
click at [163, 484] on input "text" at bounding box center [218, 484] width 250 height 31
paste input "**********"
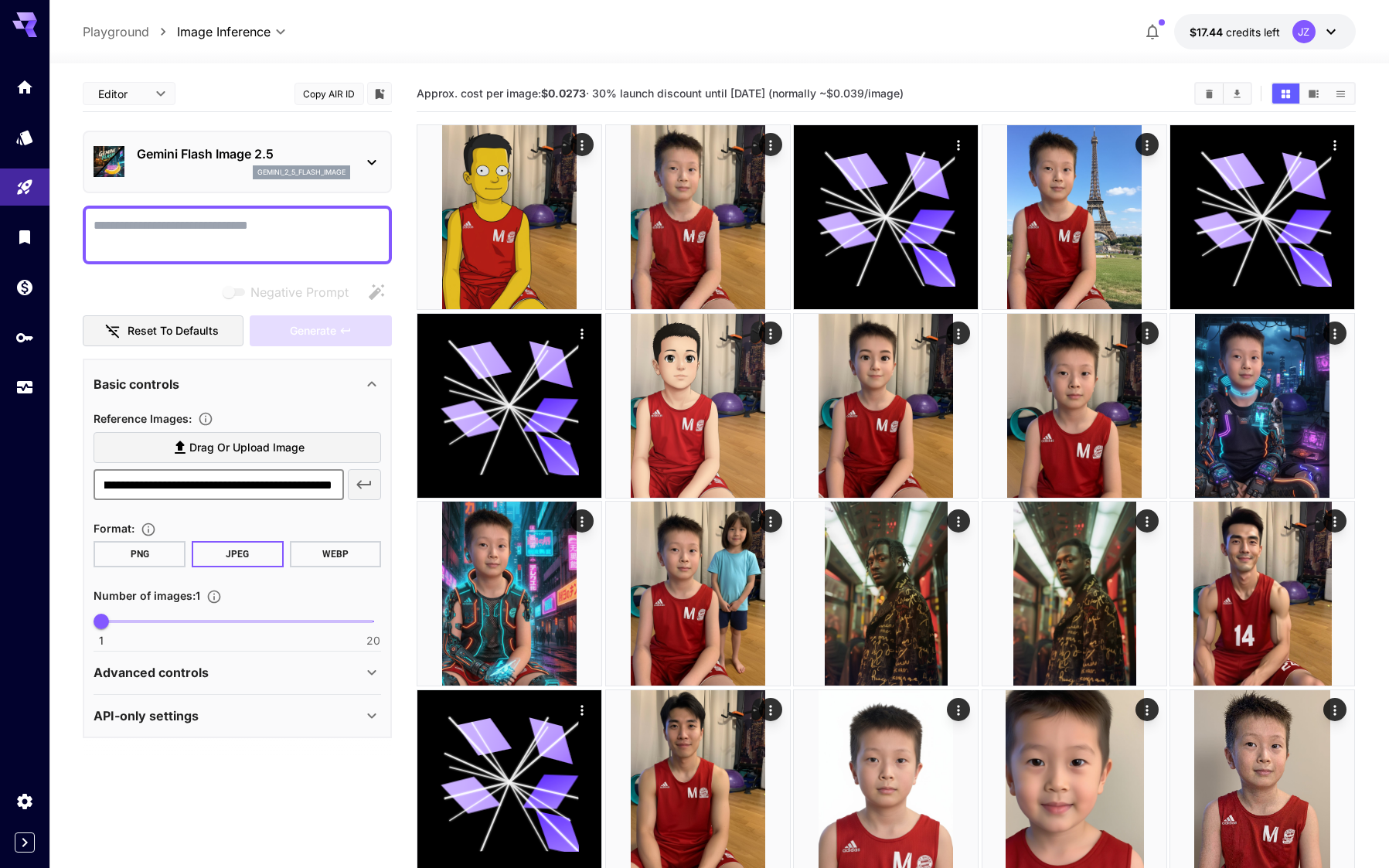
type input "**********"
click at [289, 221] on textarea "Negative Prompt" at bounding box center [236, 235] width 287 height 37
paste textarea "**********"
type textarea "**********"
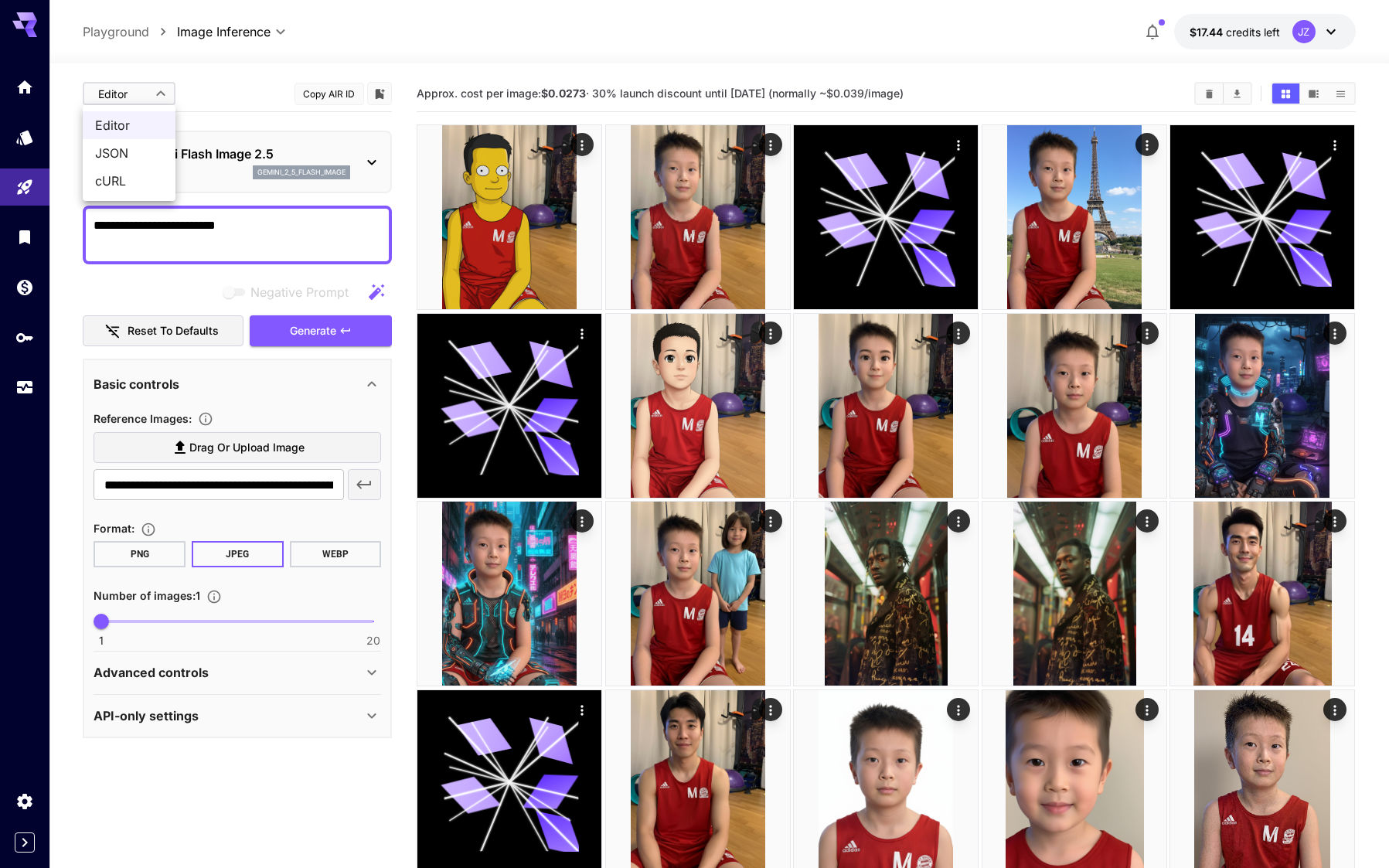
click at [130, 149] on span "JSON" at bounding box center [128, 153] width 68 height 18
type input "****"
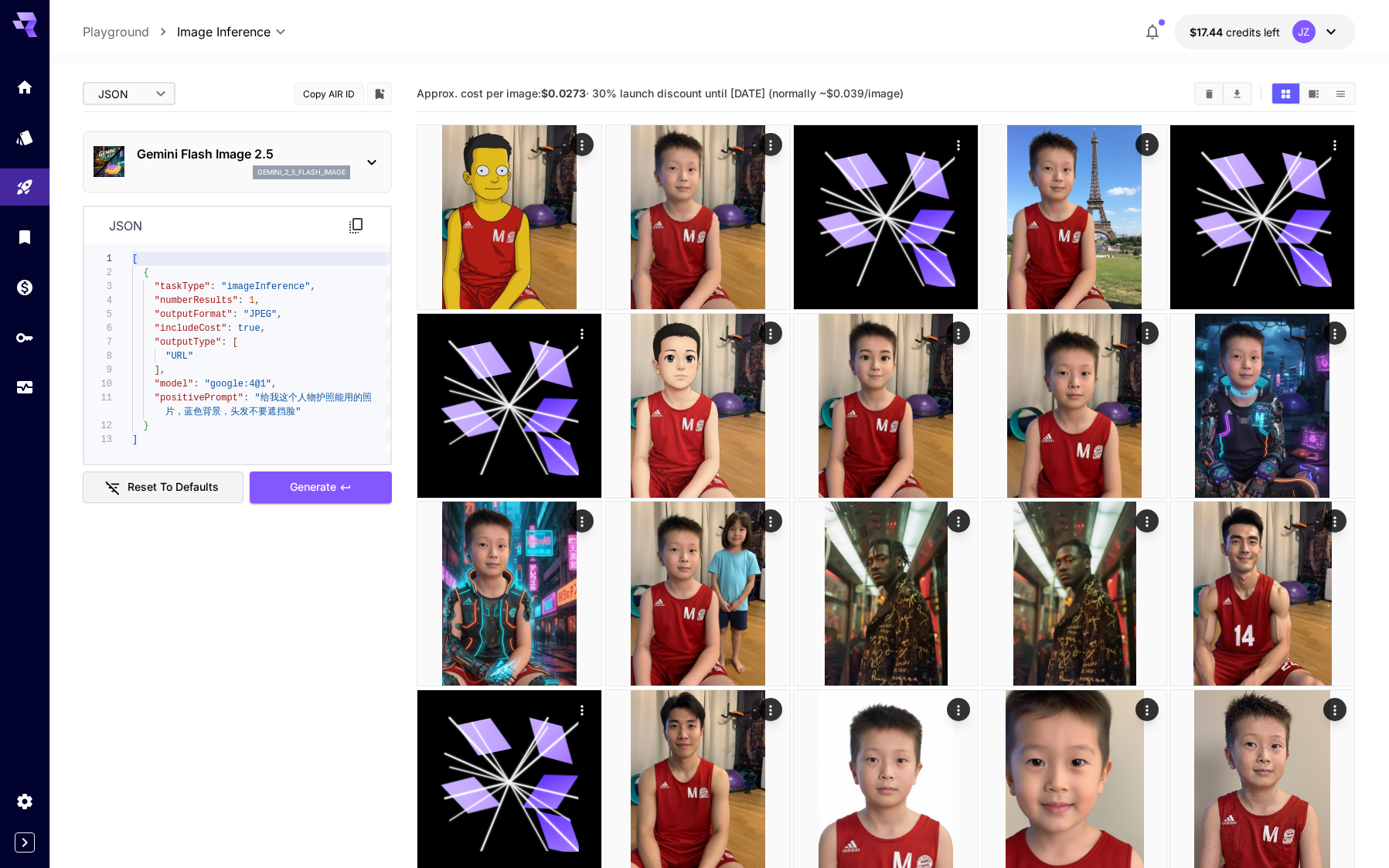
type textarea "**********"
click at [192, 329] on div "[ { "taskType" : "imageInference" , "numberResults" : 1 , "outputFormat" : "JPE…" at bounding box center [261, 354] width 258 height 204
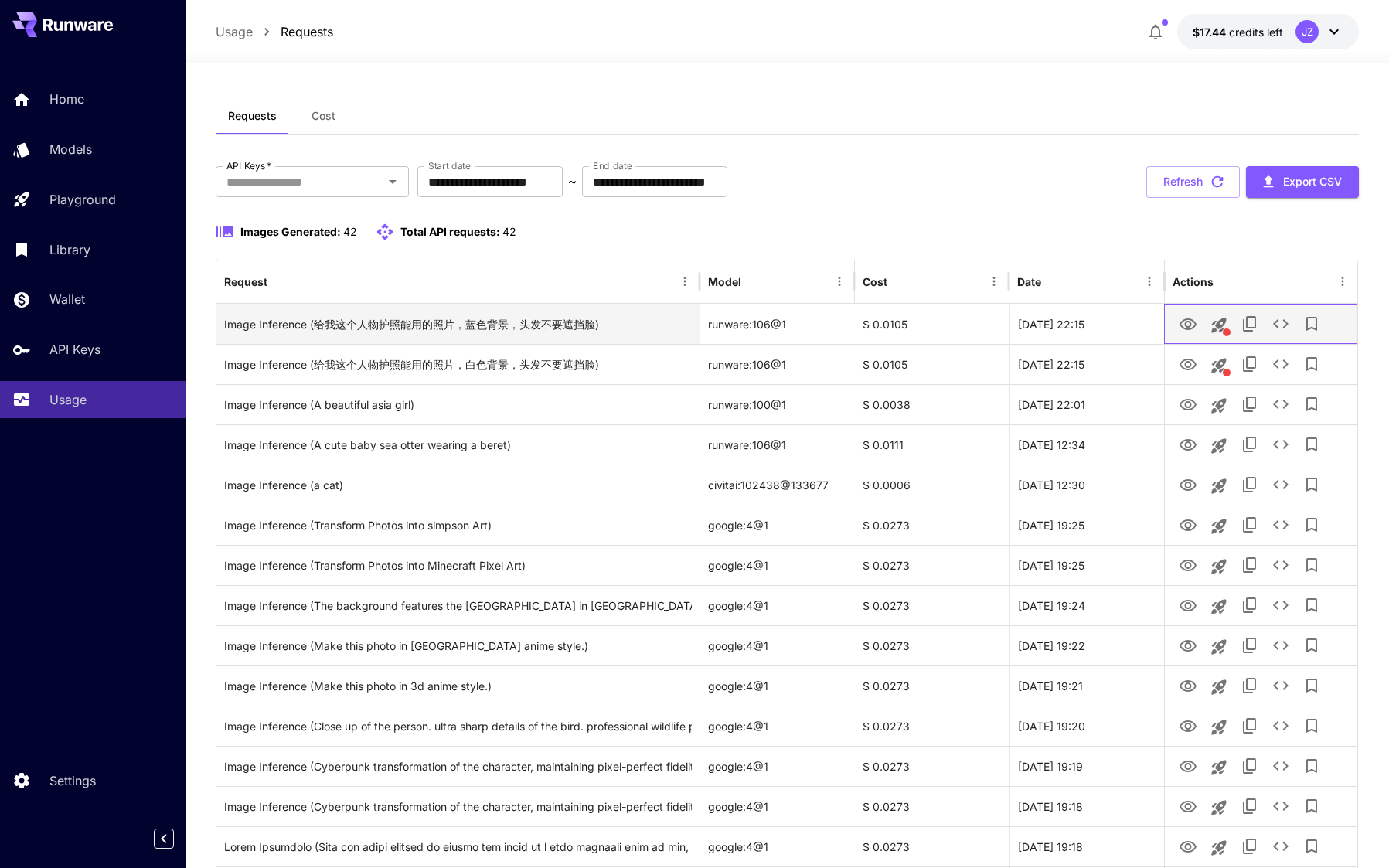
click at [1223, 329] on div at bounding box center [1226, 332] width 8 height 8
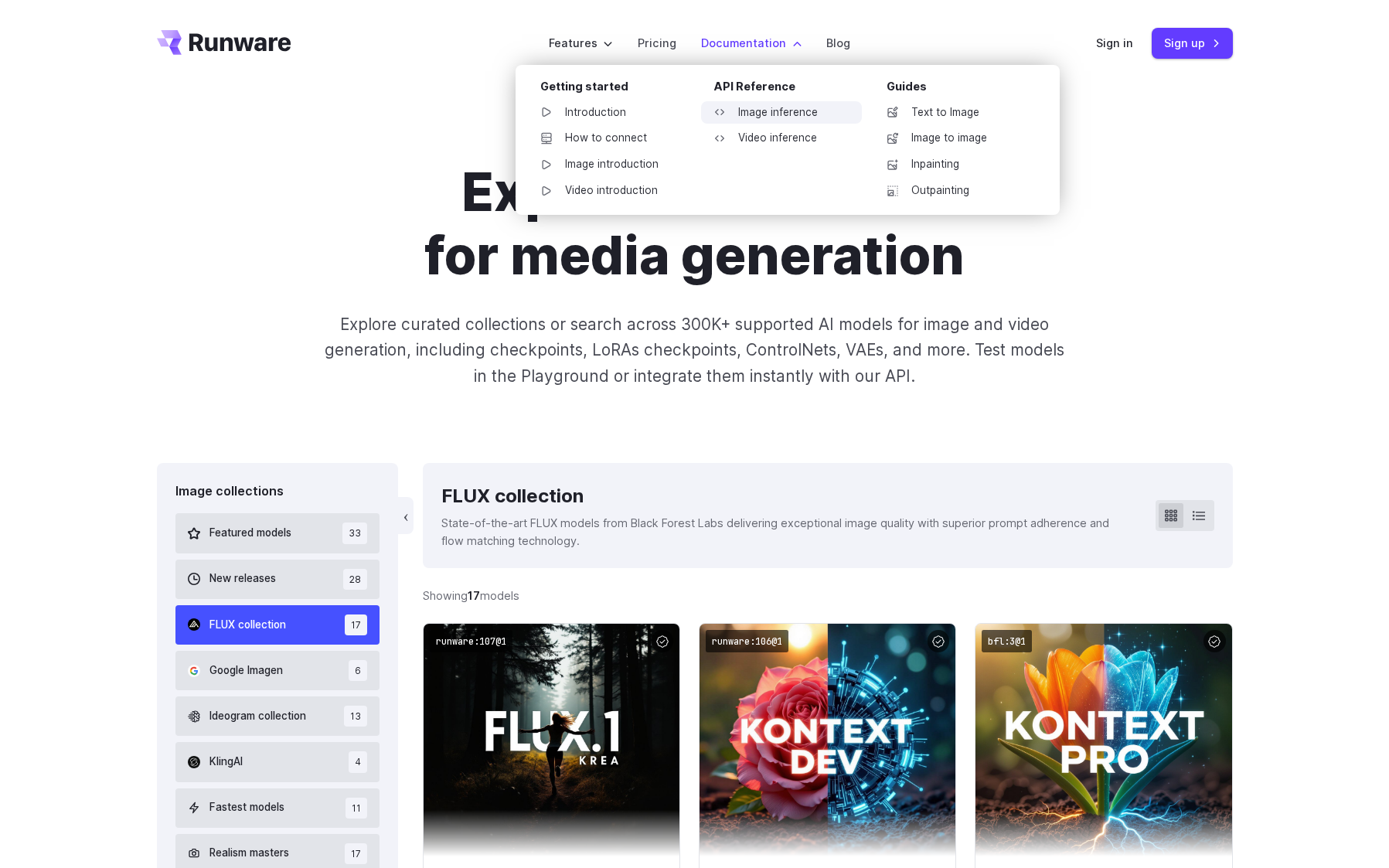
click at [742, 117] on link "Image inference" at bounding box center [781, 112] width 161 height 23
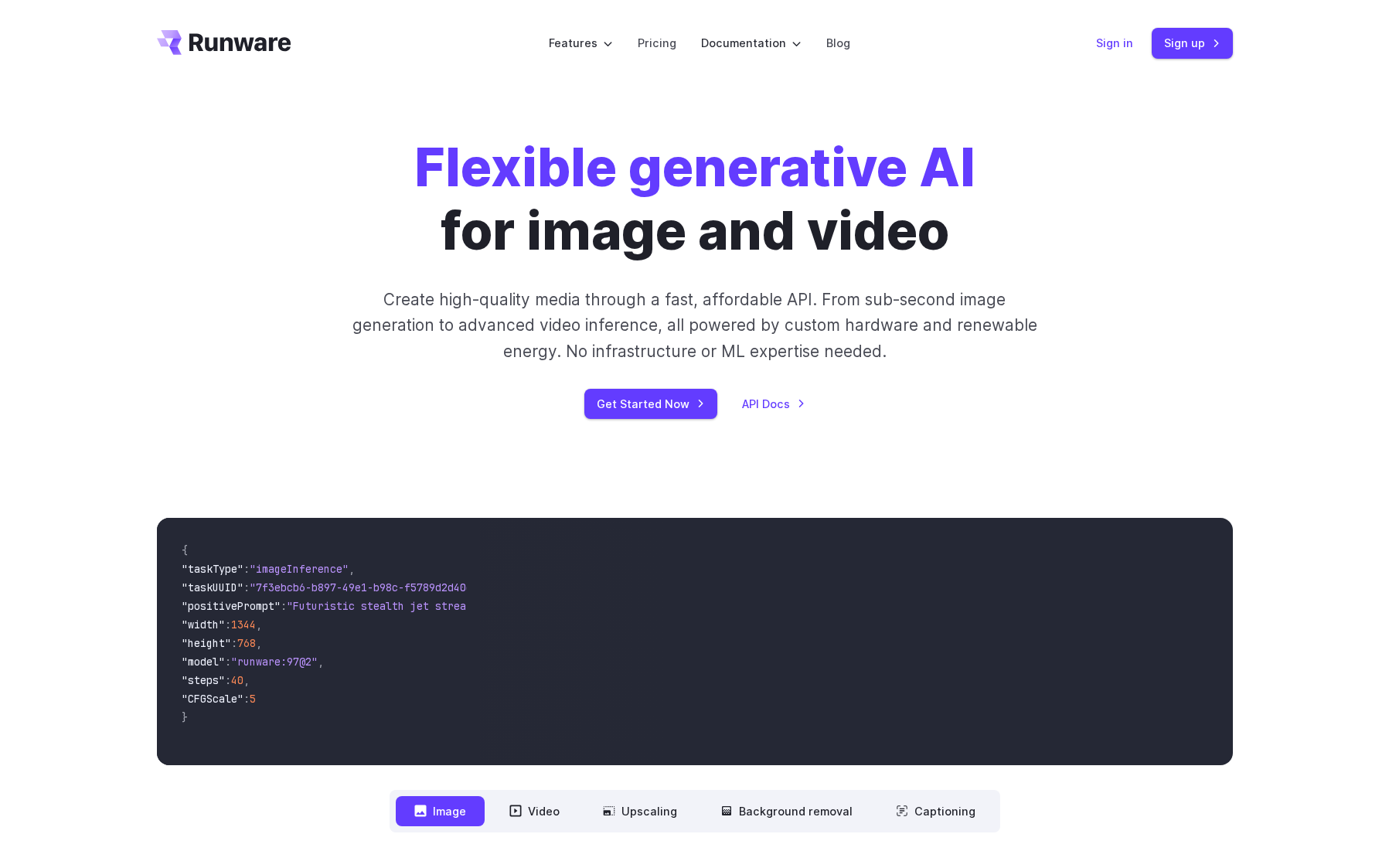
click at [1116, 48] on link "Sign in" at bounding box center [1114, 43] width 37 height 18
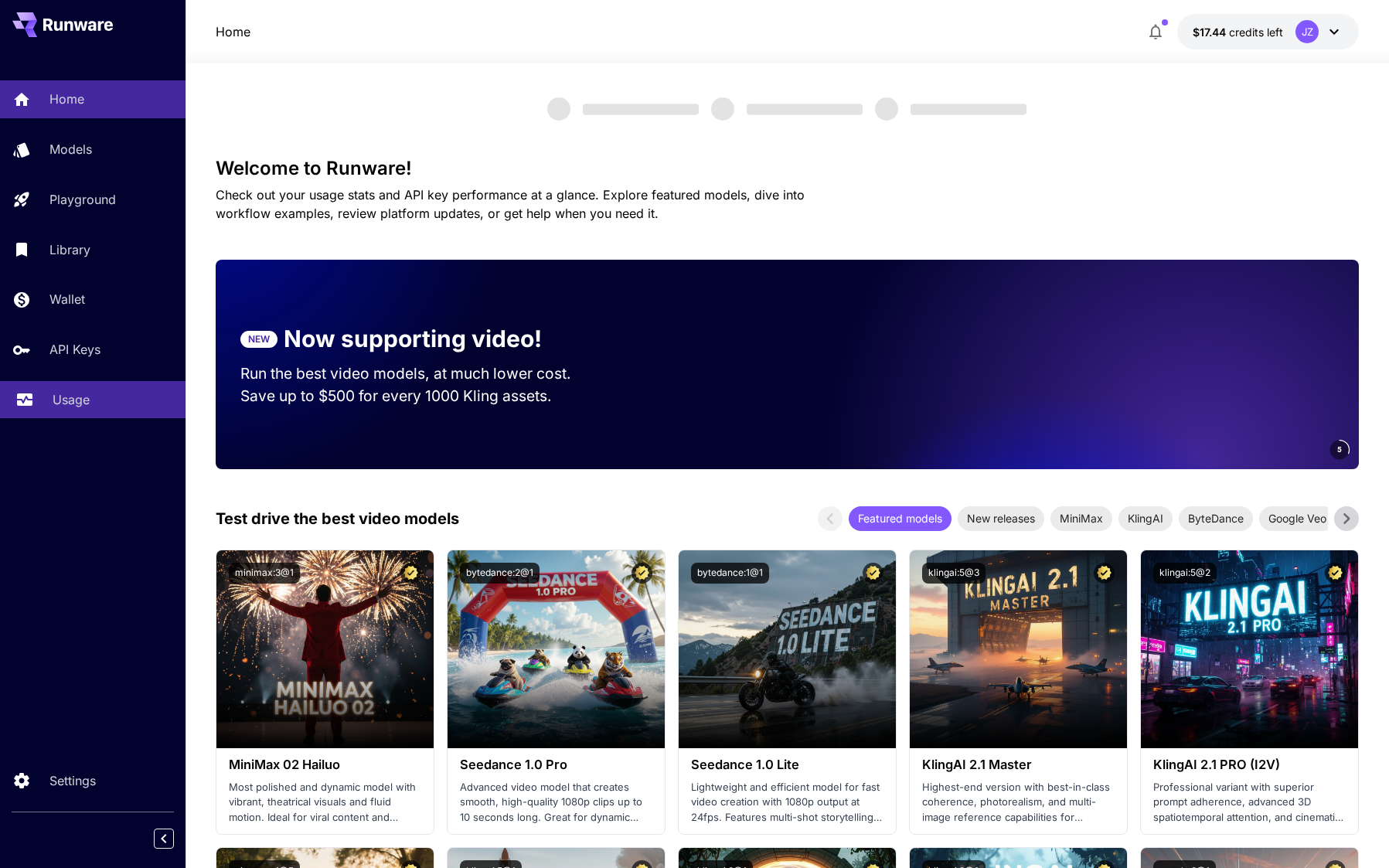
click at [79, 409] on p "Usage" at bounding box center [71, 399] width 37 height 18
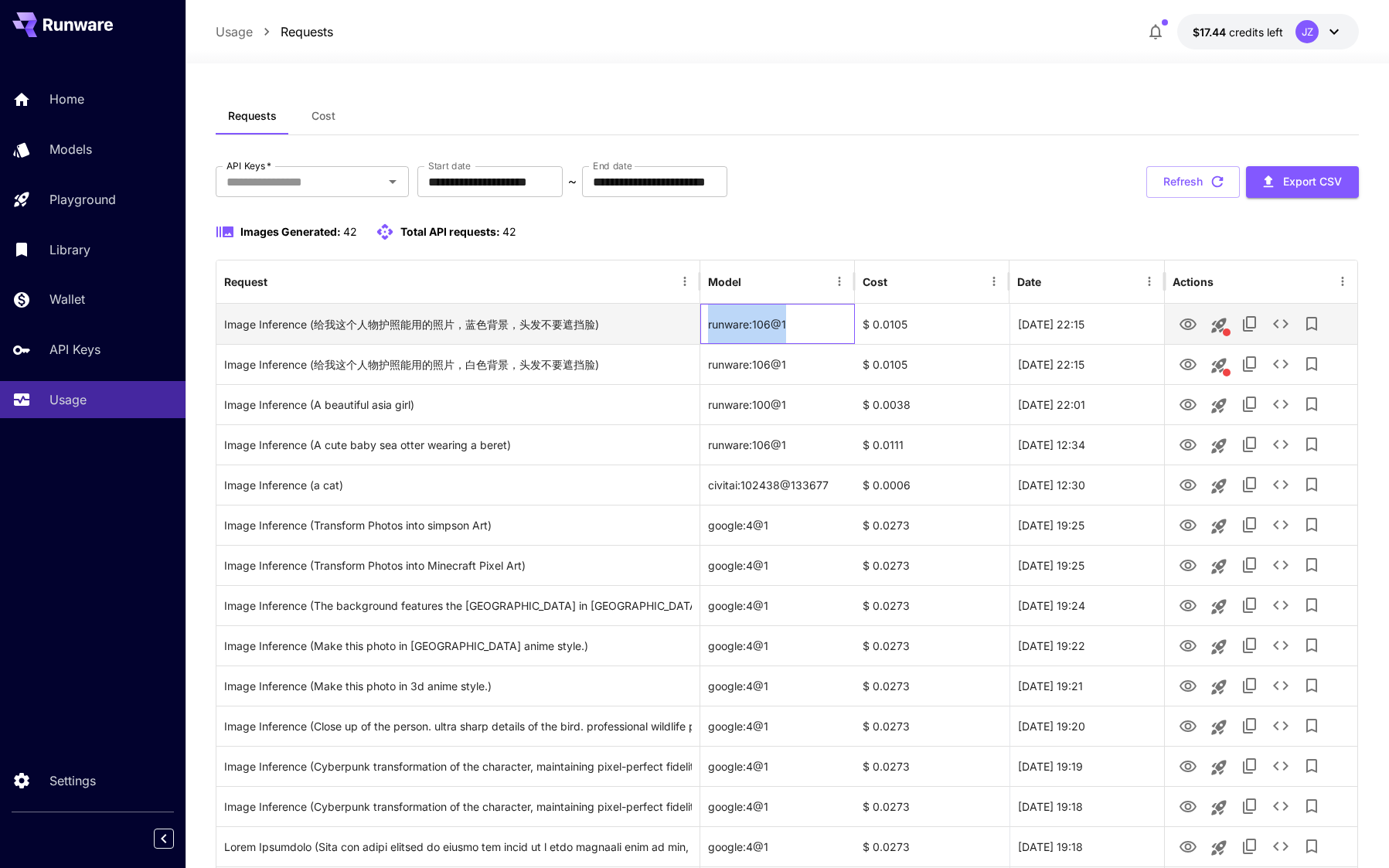
drag, startPoint x: 795, startPoint y: 321, endPoint x: 707, endPoint y: 324, distance: 88.1
click at [707, 324] on div "runware:106@1" at bounding box center [778, 324] width 155 height 40
copy div "runware:106@1"
